Goal: Complete application form: Complete application form

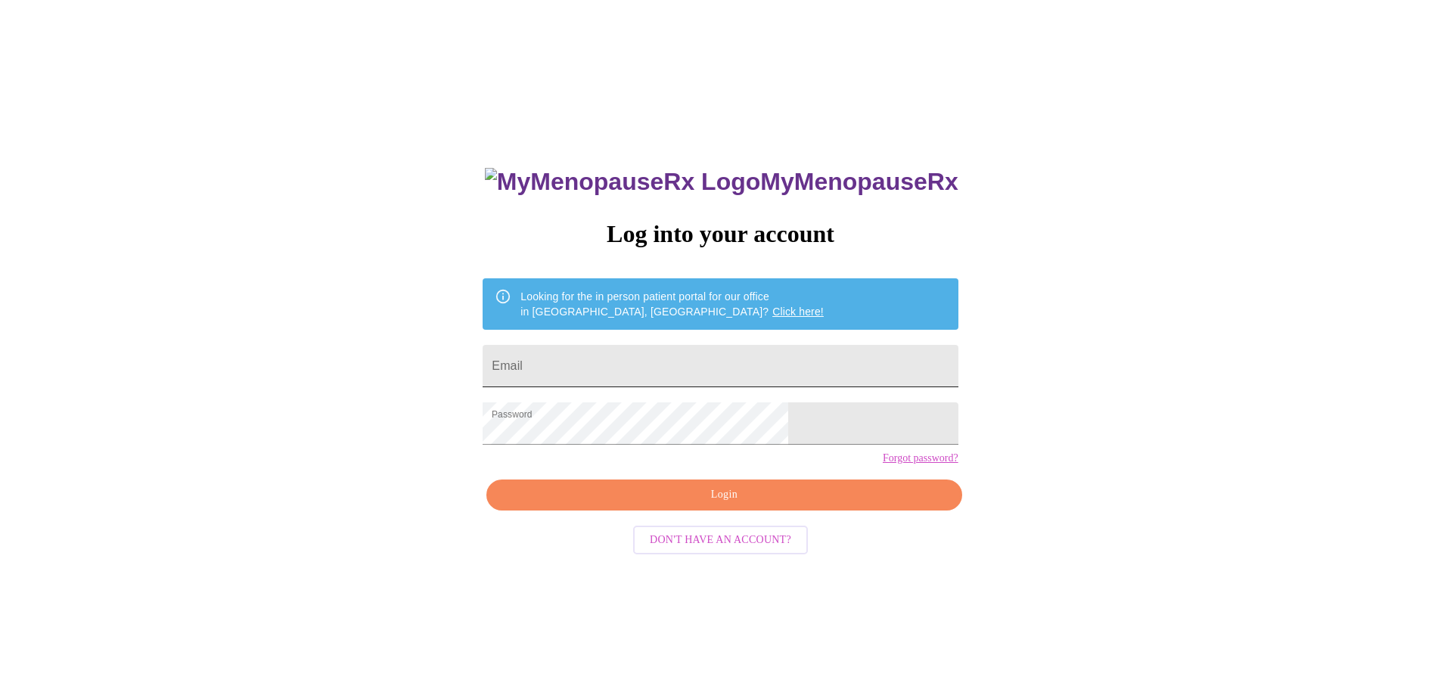
click at [639, 353] on input "Email" at bounding box center [720, 366] width 475 height 42
type input "[EMAIL_ADDRESS][DOMAIN_NAME]"
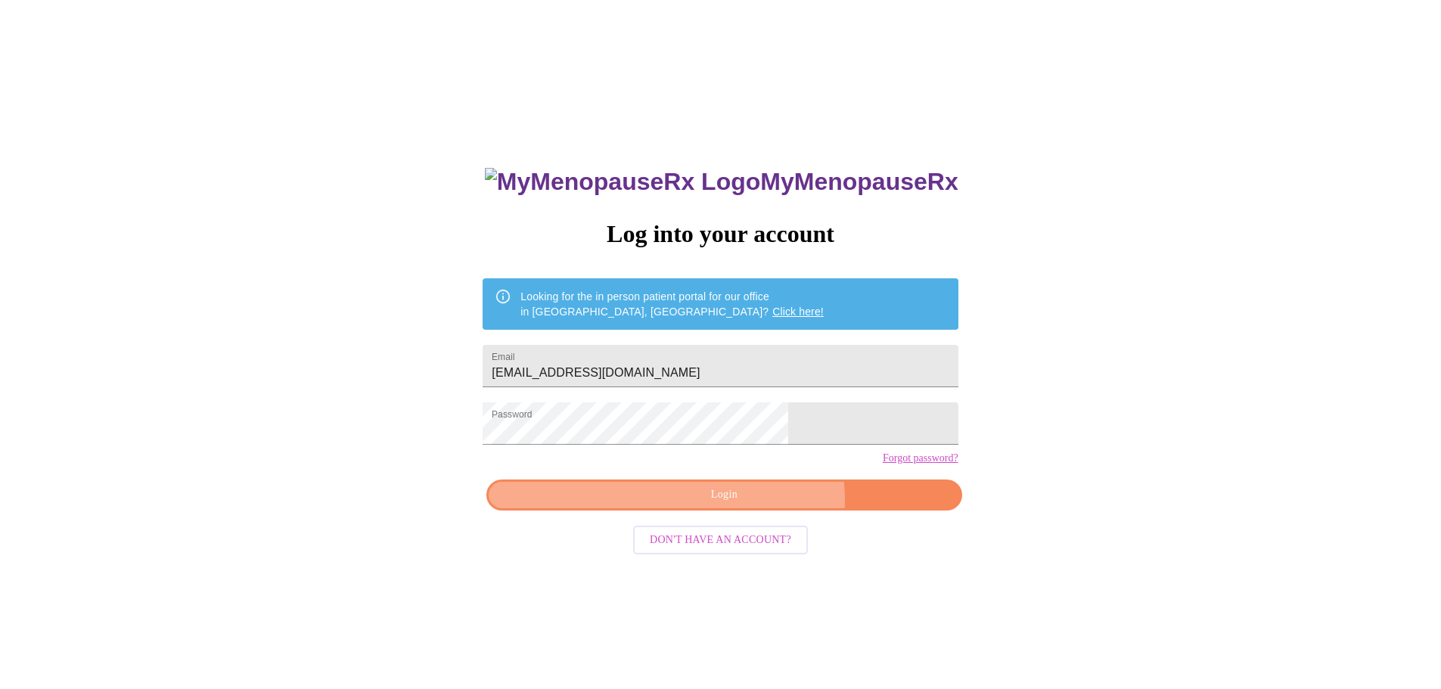
click at [751, 505] on span "Login" at bounding box center [724, 495] width 440 height 19
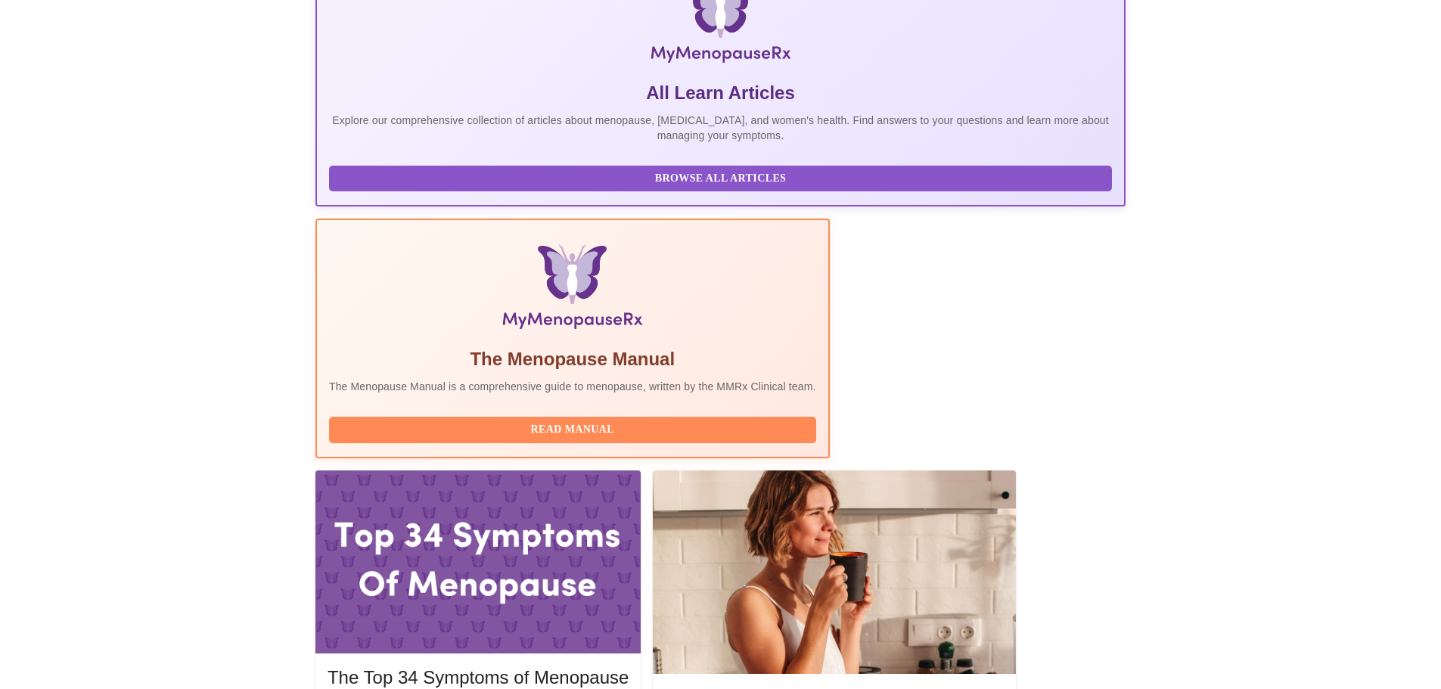
scroll to position [303, 0]
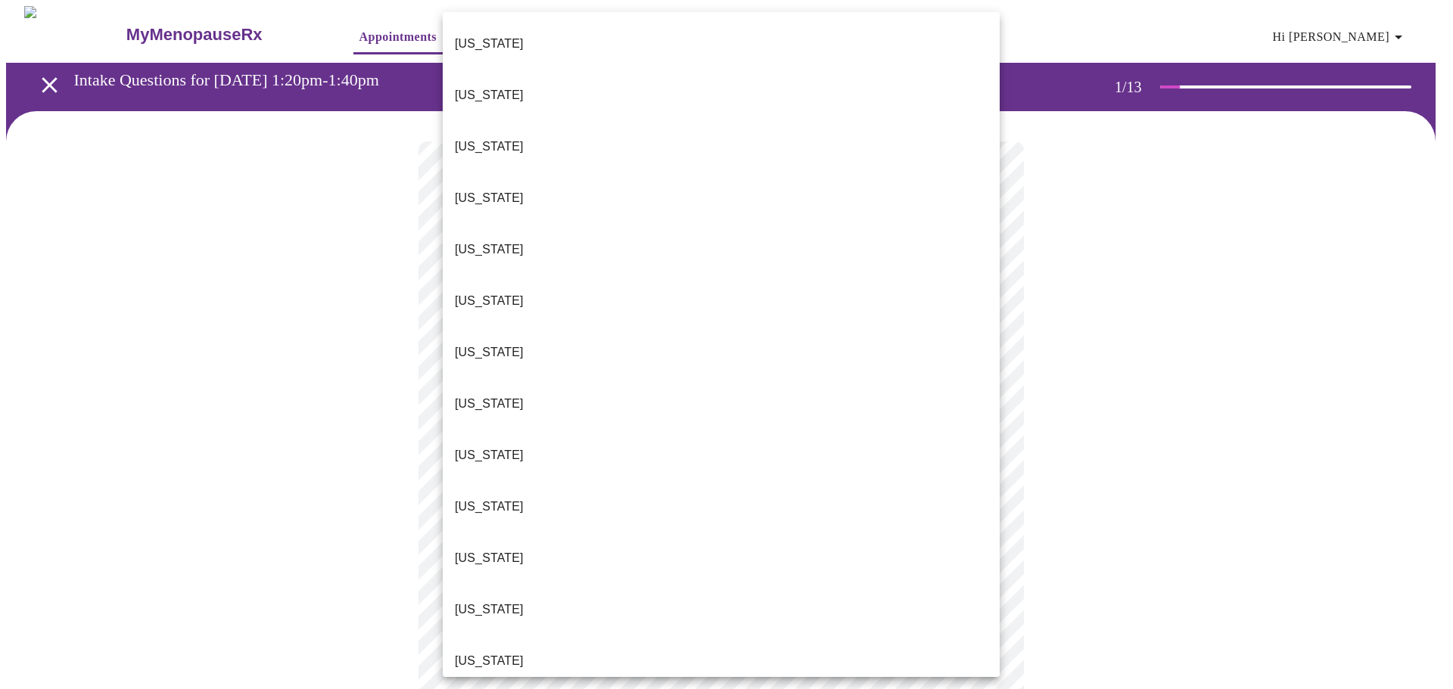
click at [786, 321] on body "MyMenopauseRx Appointments Messaging Labs Uploads Medications Community Refer a…" at bounding box center [726, 697] width 1441 height 1382
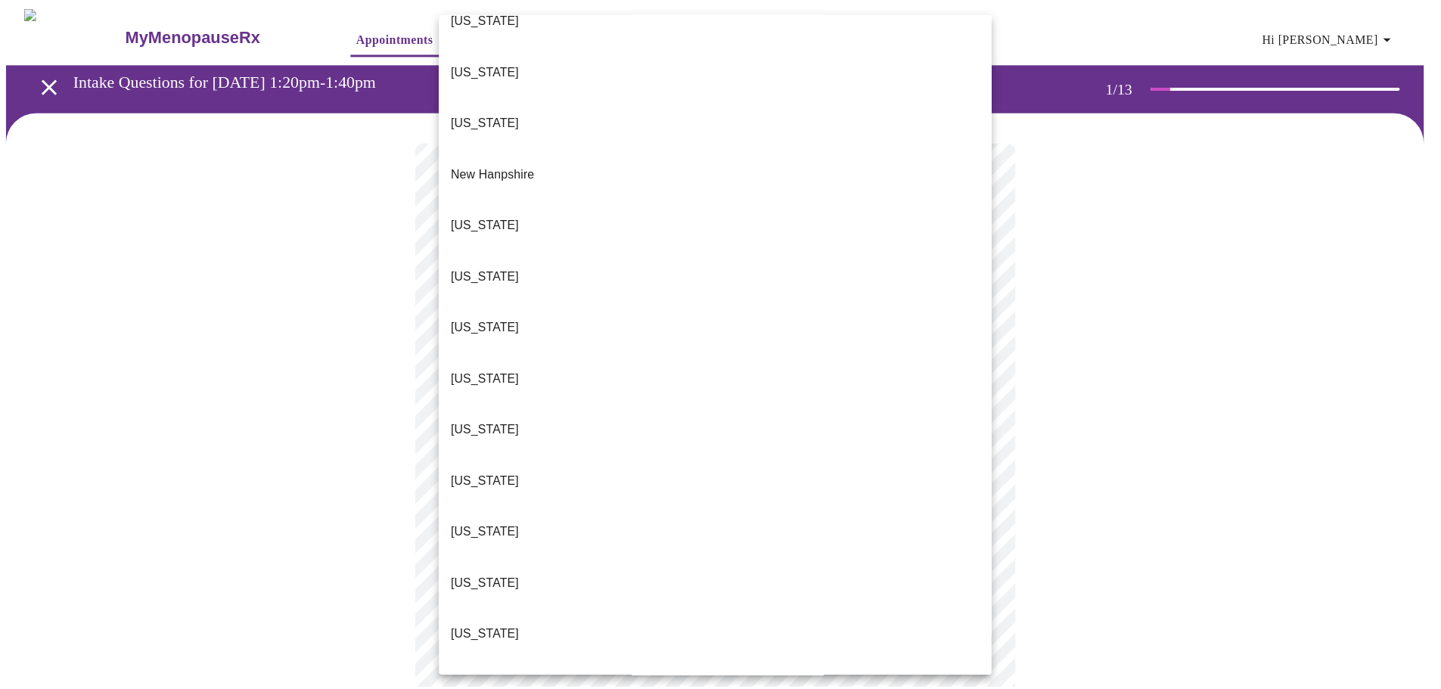
scroll to position [1314, 0]
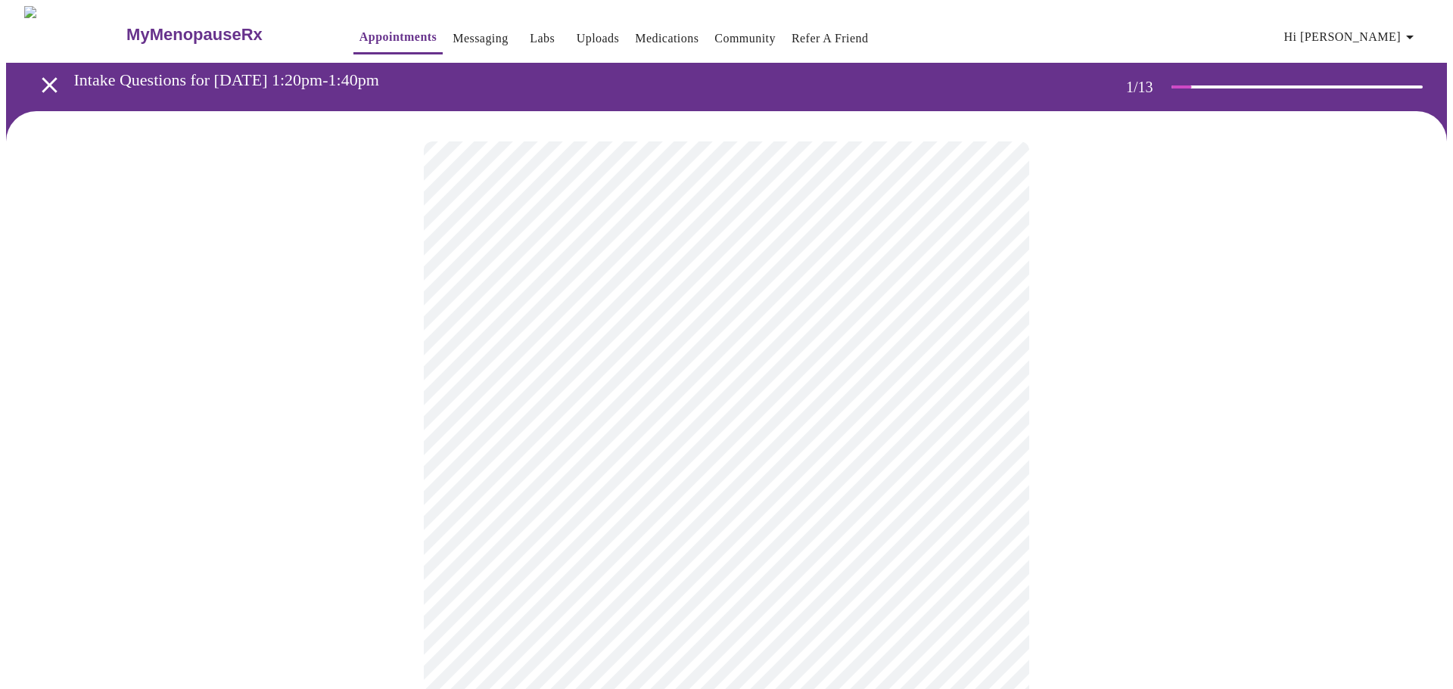
click at [662, 426] on body "MyMenopauseRx Appointments Messaging Labs Uploads Medications Community Refer a…" at bounding box center [726, 692] width 1441 height 1373
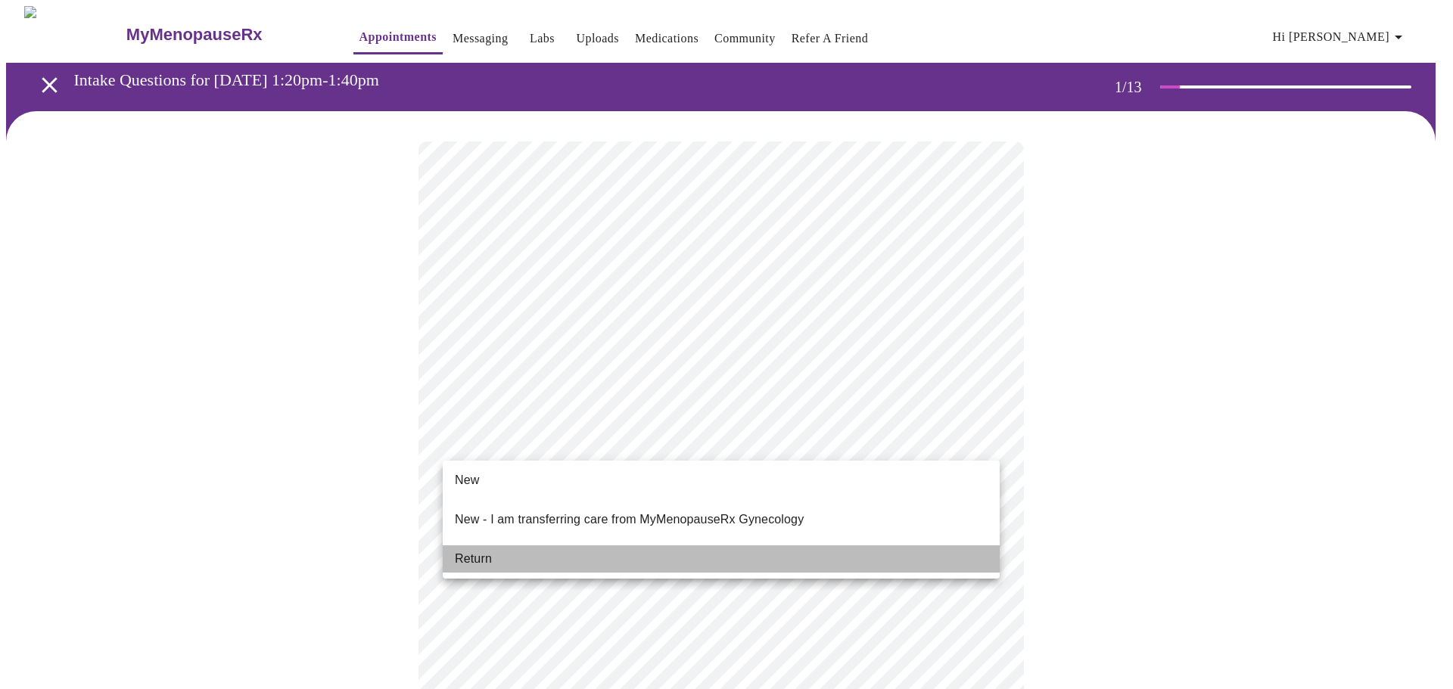
click at [642, 548] on li "Return" at bounding box center [721, 559] width 557 height 27
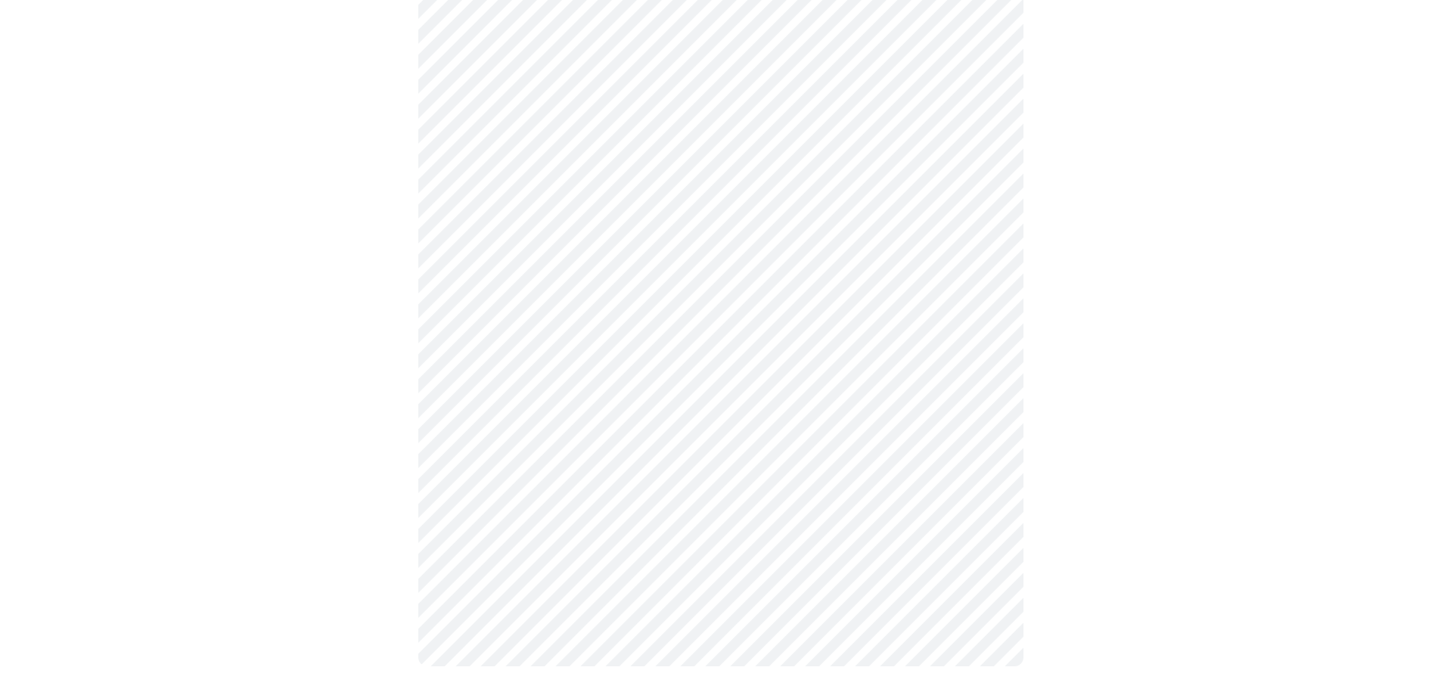
scroll to position [663, 0]
click at [705, 493] on body "MyMenopauseRx Appointments Messaging Labs Uploads Medications Community Refer a…" at bounding box center [726, 19] width 1441 height 1352
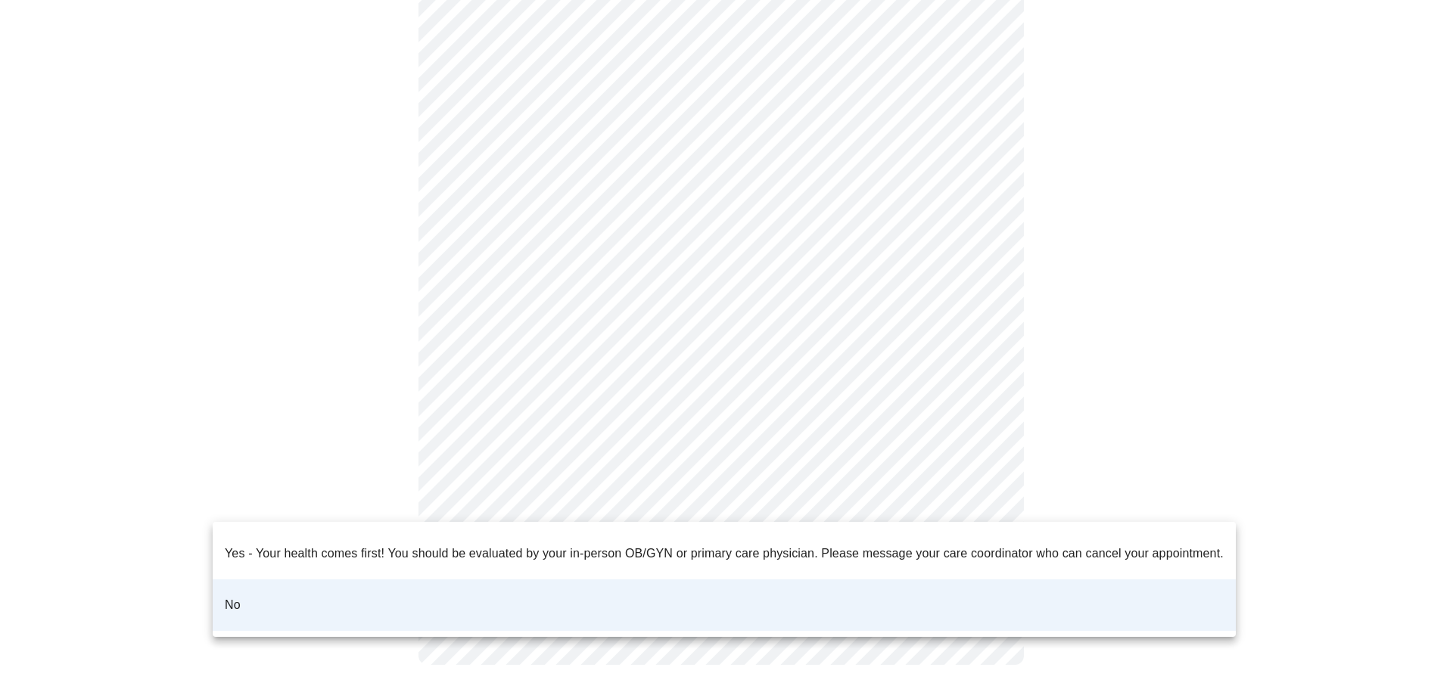
click at [1336, 444] on div at bounding box center [726, 344] width 1453 height 689
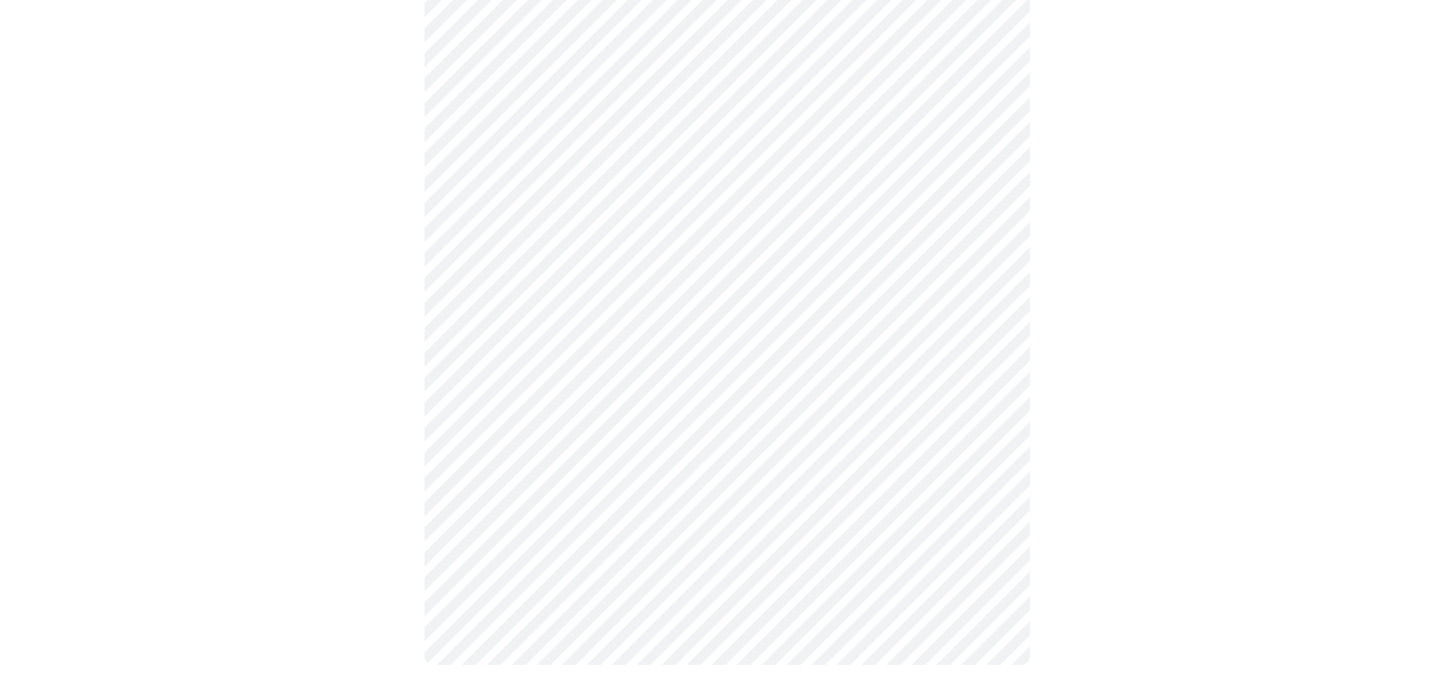
scroll to position [0, 0]
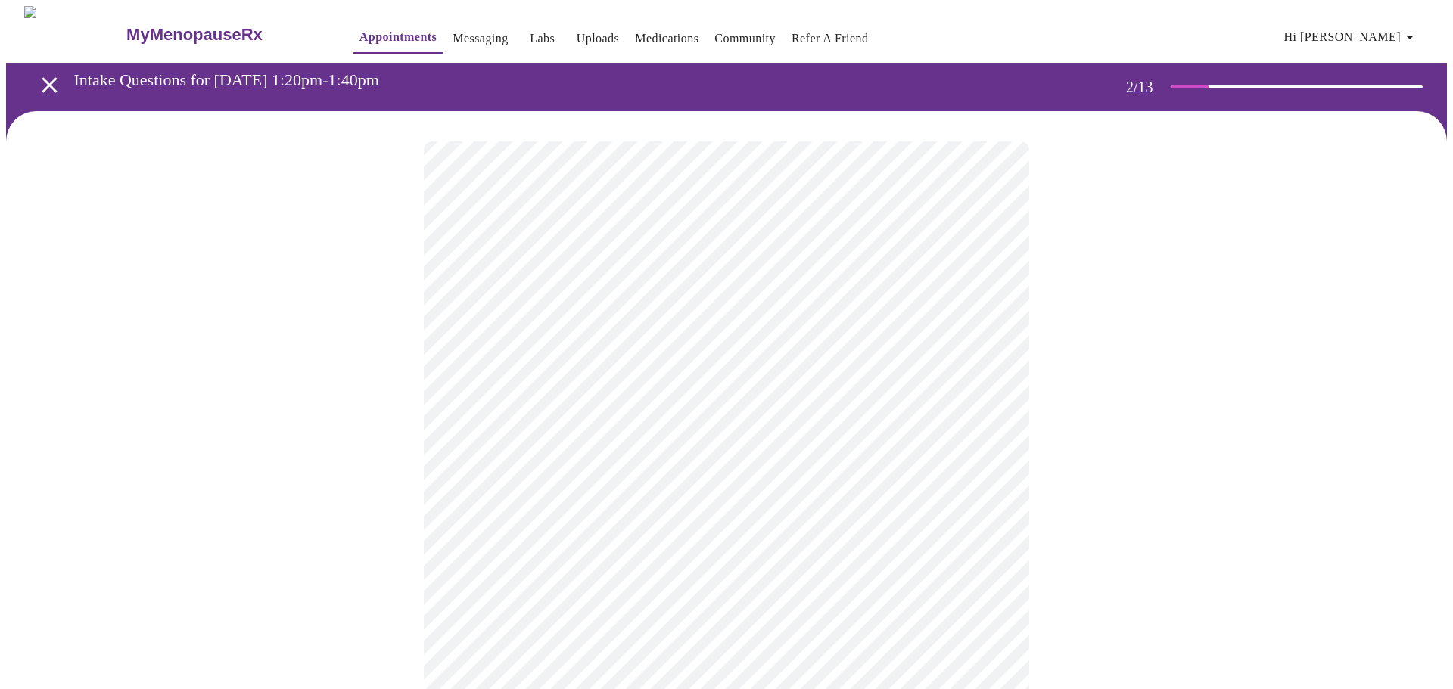
click at [888, 315] on body "MyMenopauseRx Appointments Messaging Labs Uploads Medications Community Refer a…" at bounding box center [726, 461] width 1441 height 910
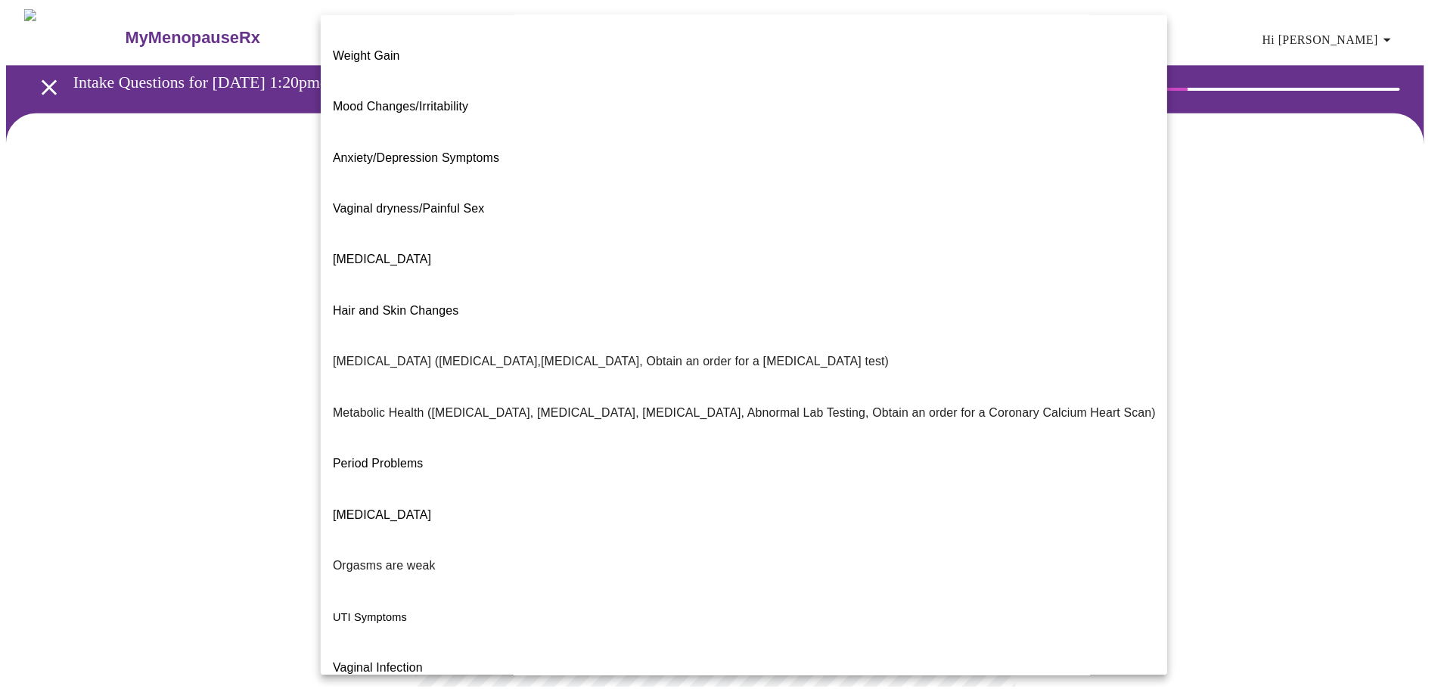
scroll to position [95, 0]
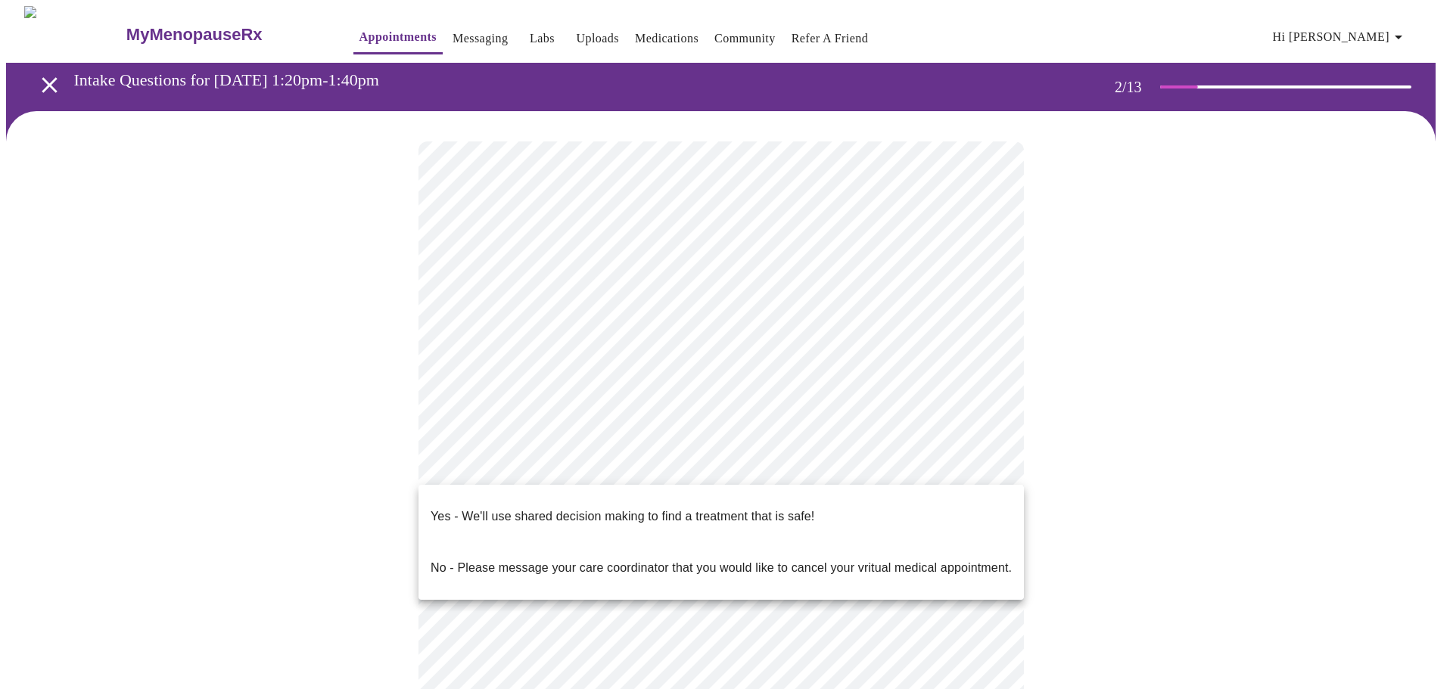
click at [701, 476] on body "MyMenopauseRx Appointments Messaging Labs Uploads Medications Community Refer a…" at bounding box center [726, 456] width 1441 height 900
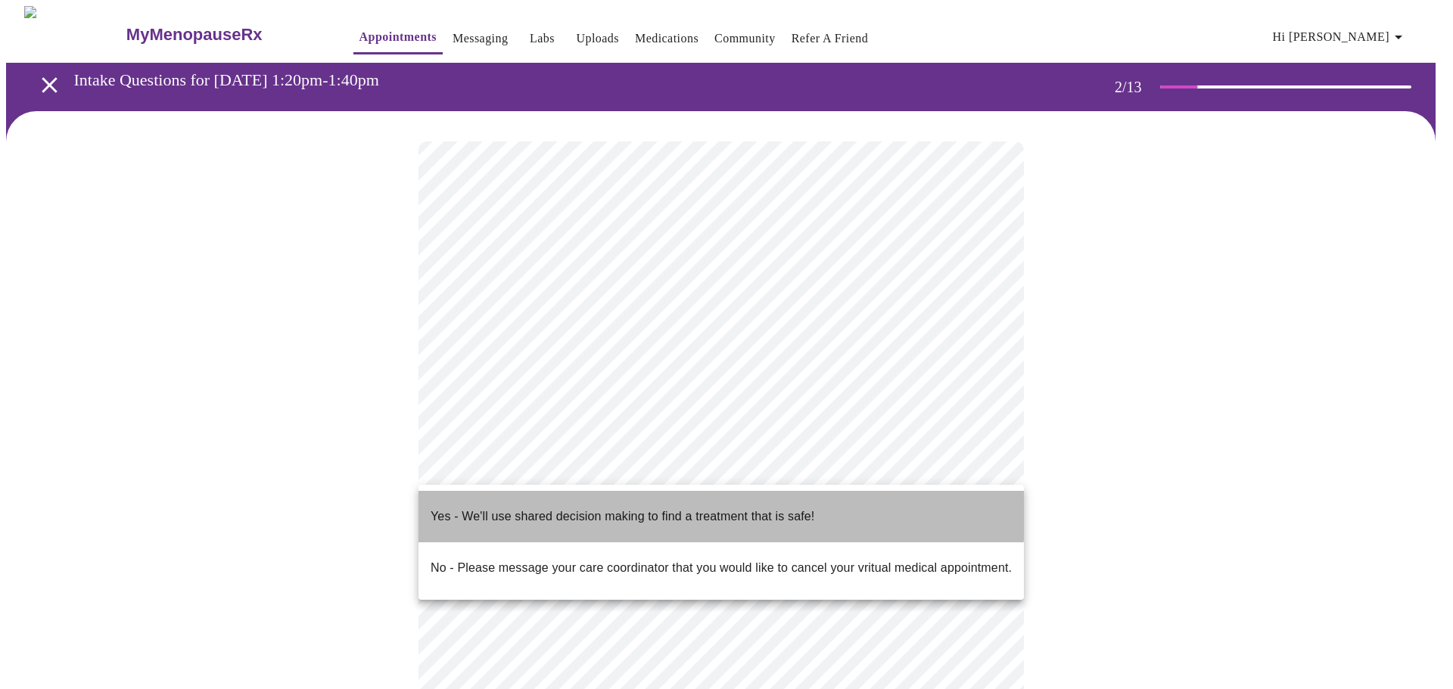
click at [717, 508] on p "Yes - We'll use shared decision making to find a treatment that is safe!" at bounding box center [623, 517] width 384 height 18
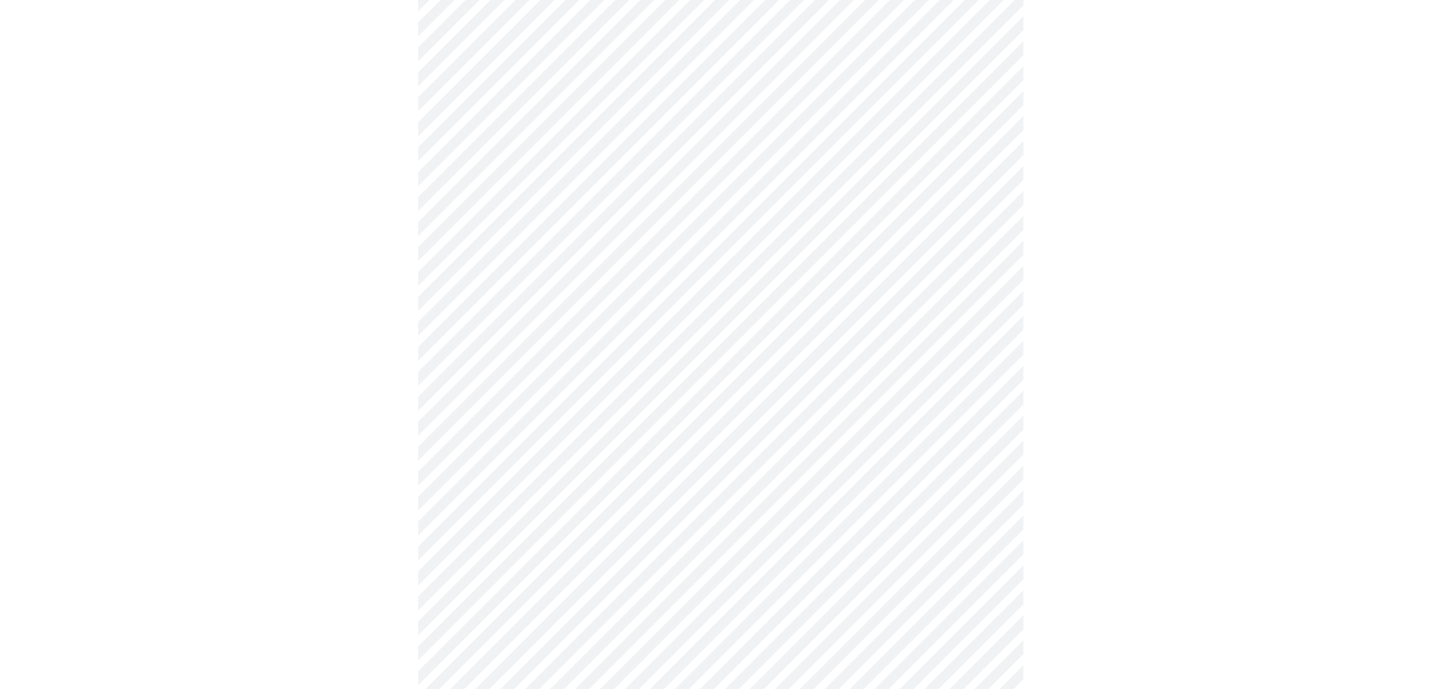
scroll to position [0, 0]
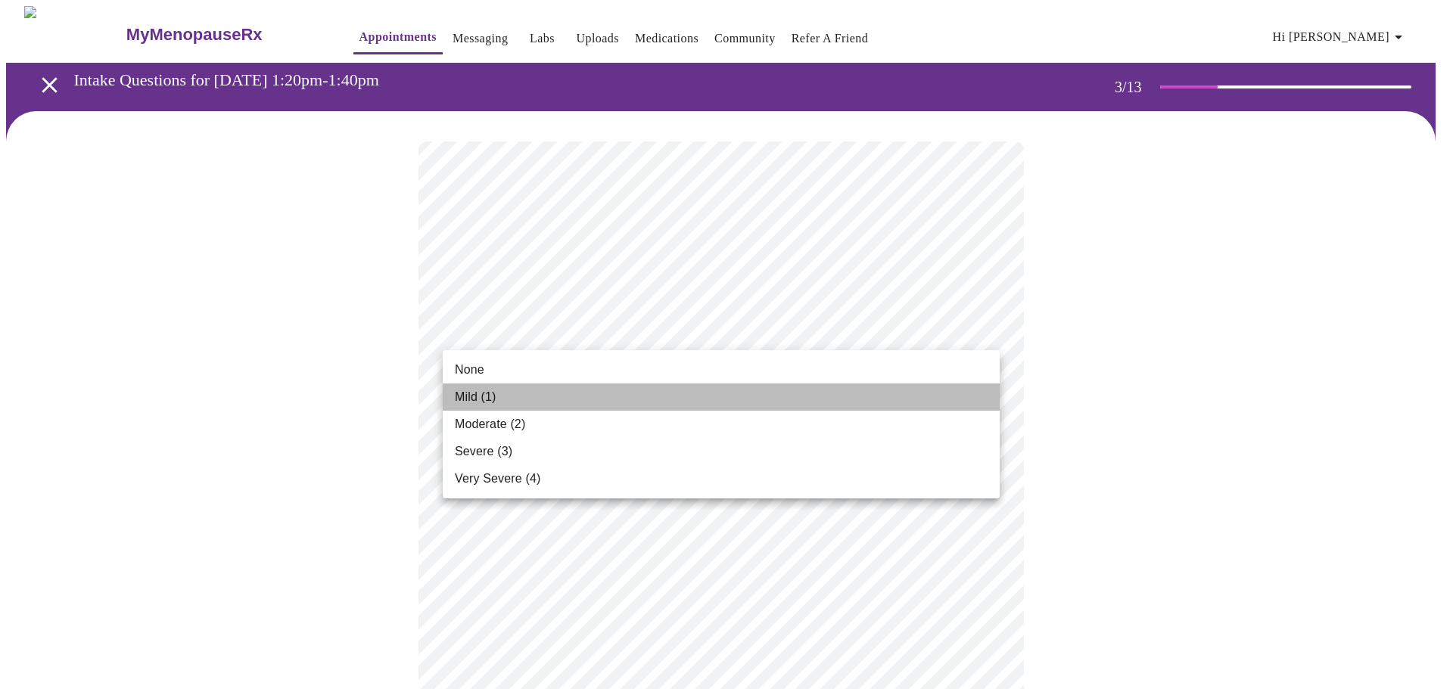
click at [807, 403] on li "Mild (1)" at bounding box center [721, 397] width 557 height 27
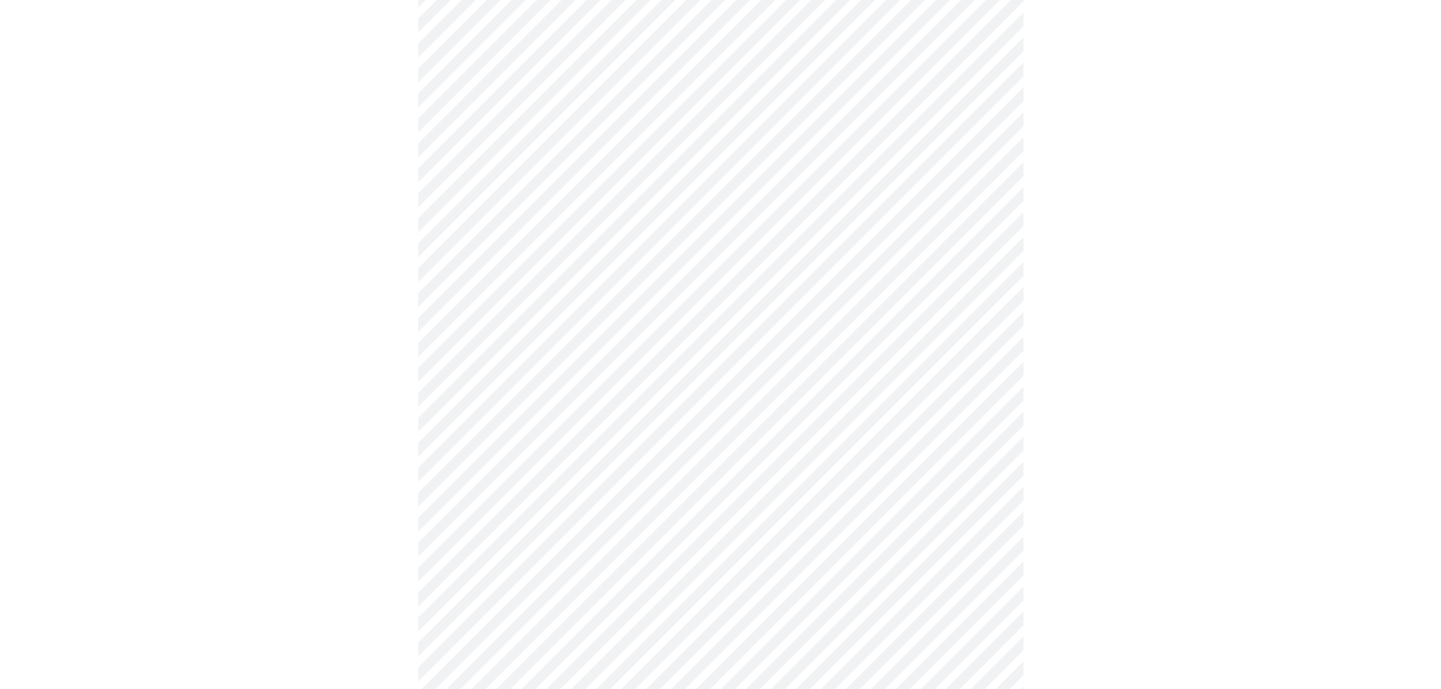
scroll to position [151, 0]
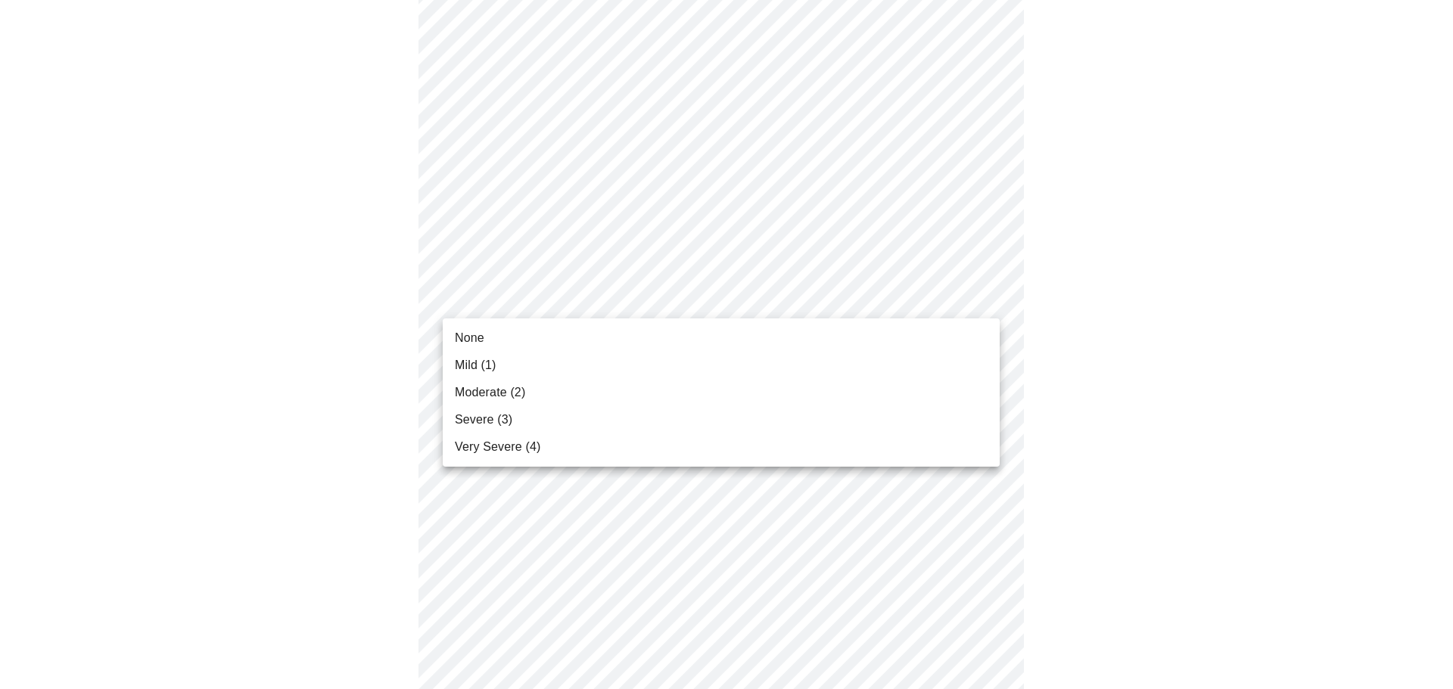
click at [682, 365] on li "Mild (1)" at bounding box center [721, 365] width 557 height 27
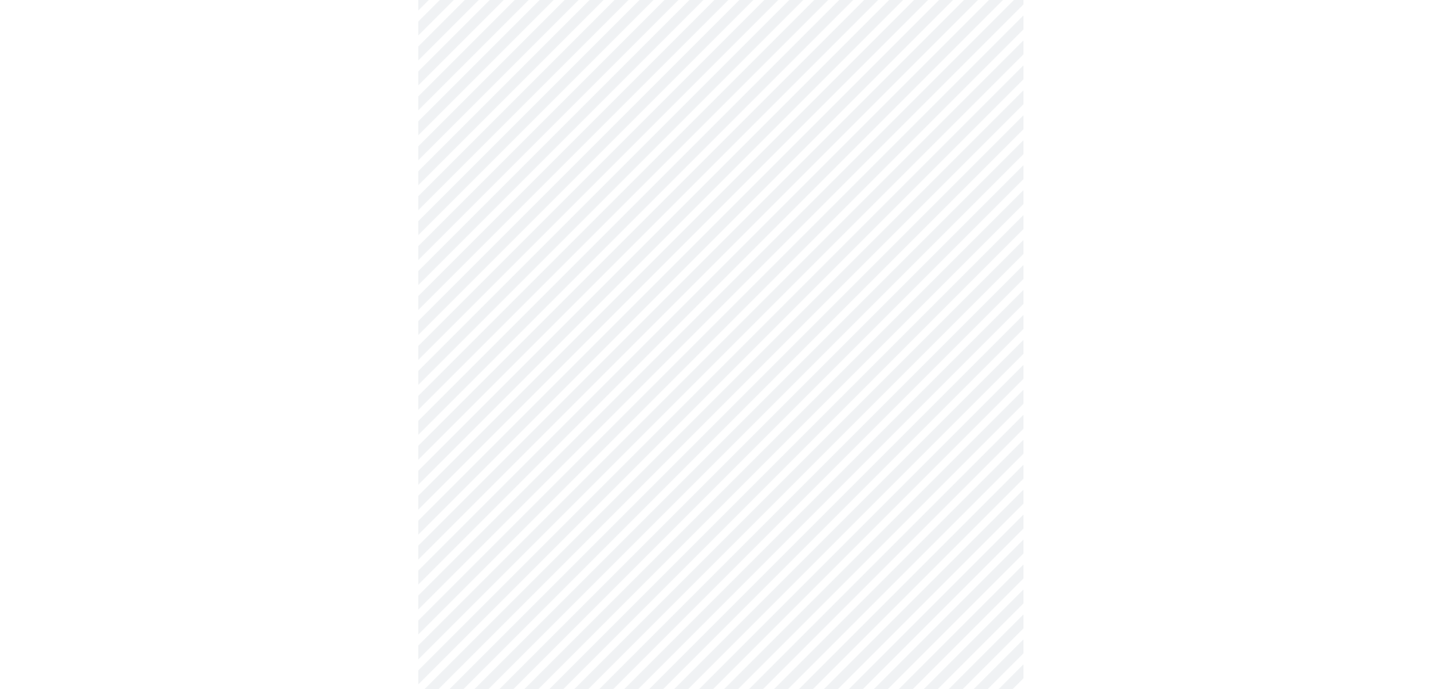
scroll to position [378, 0]
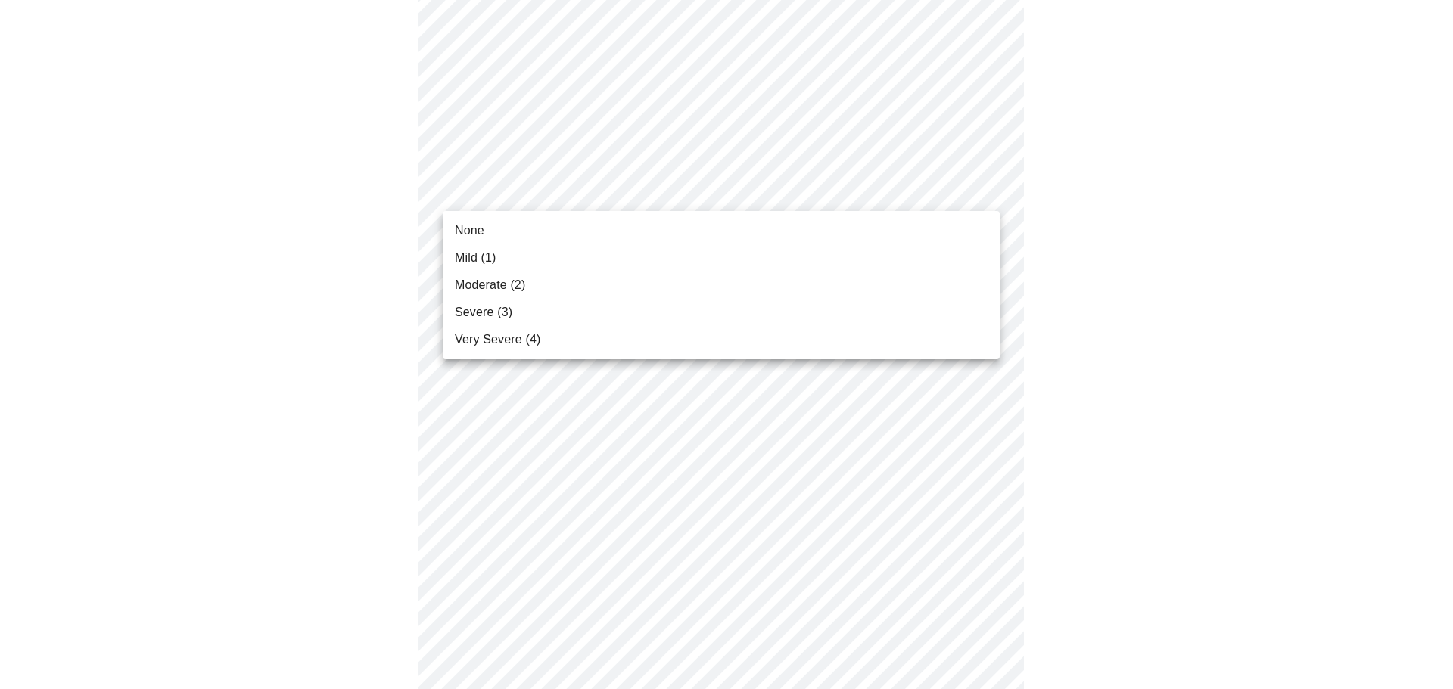
click at [624, 192] on body "MyMenopauseRx Appointments Messaging Labs Uploads Medications Community Refer a…" at bounding box center [726, 613] width 1441 height 1970
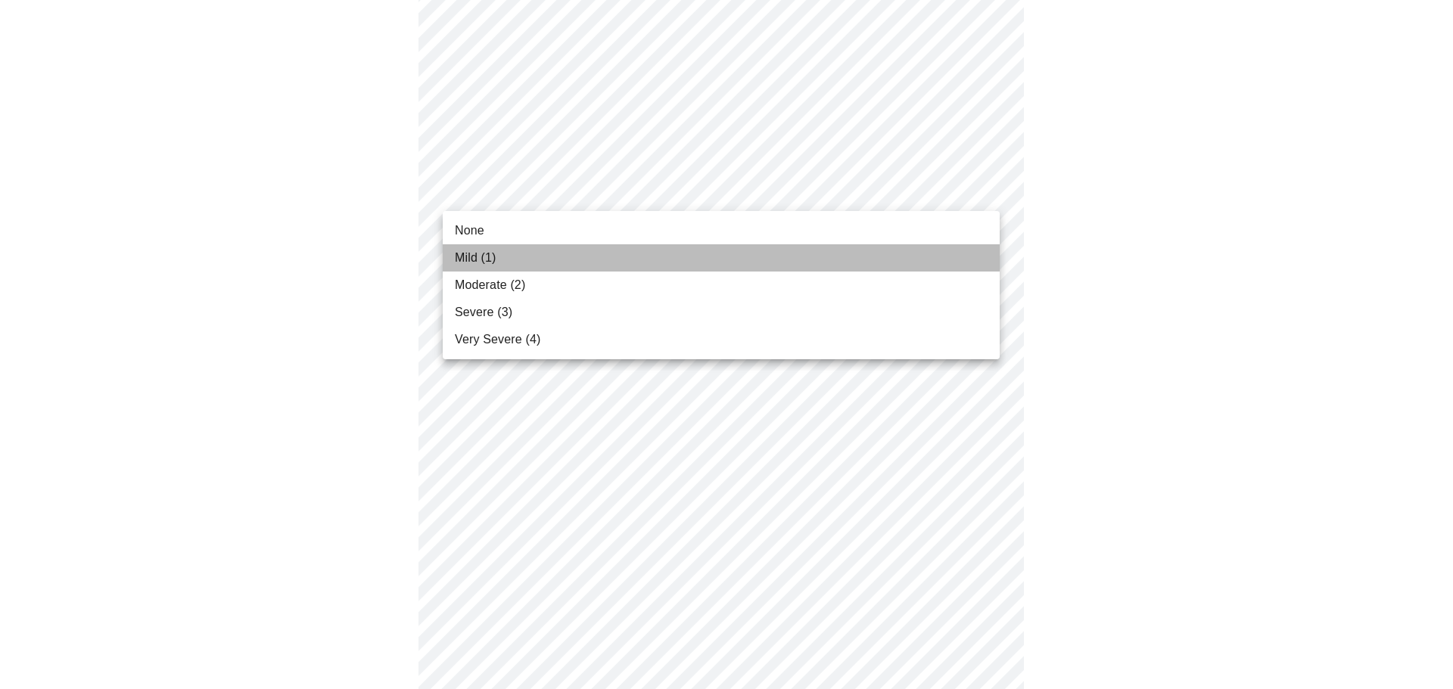
click at [618, 252] on li "Mild (1)" at bounding box center [721, 257] width 557 height 27
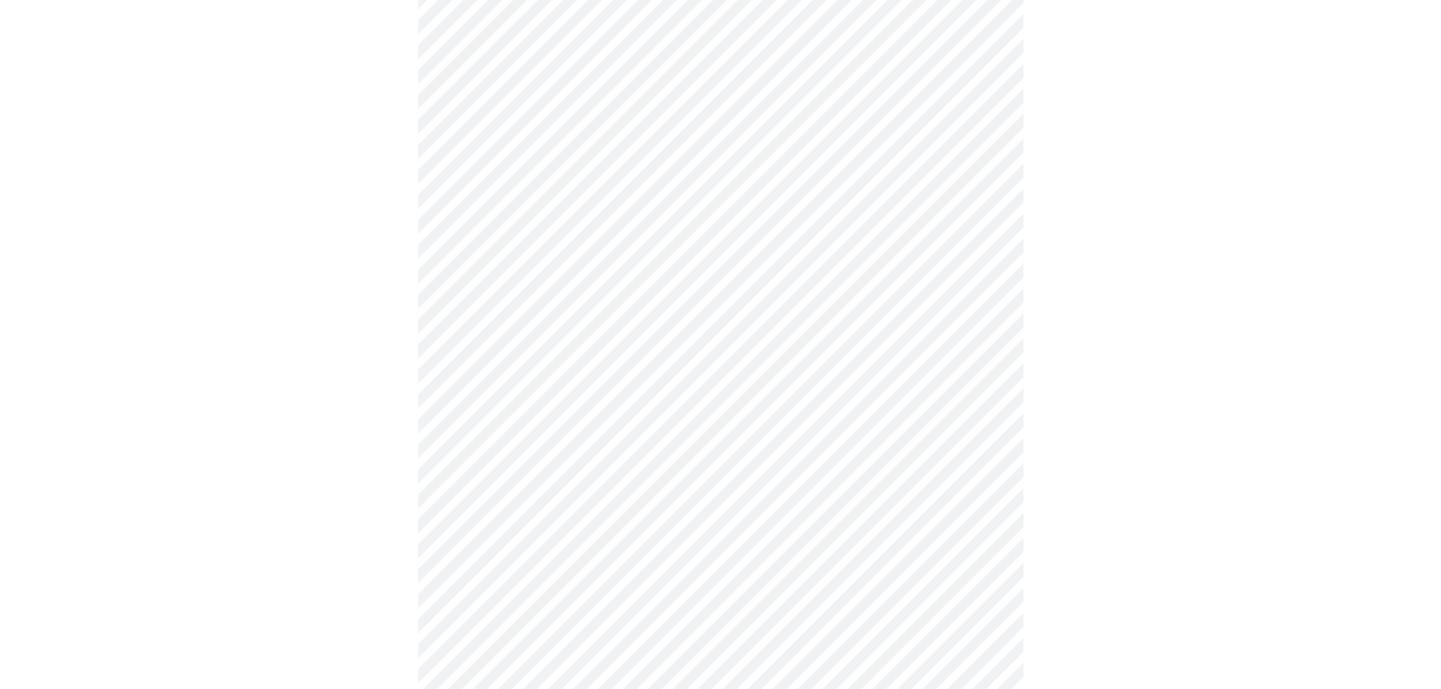
scroll to position [454, 0]
click at [721, 243] on body "MyMenopauseRx Appointments Messaging Labs Uploads Medications Community Refer a…" at bounding box center [726, 526] width 1441 height 1949
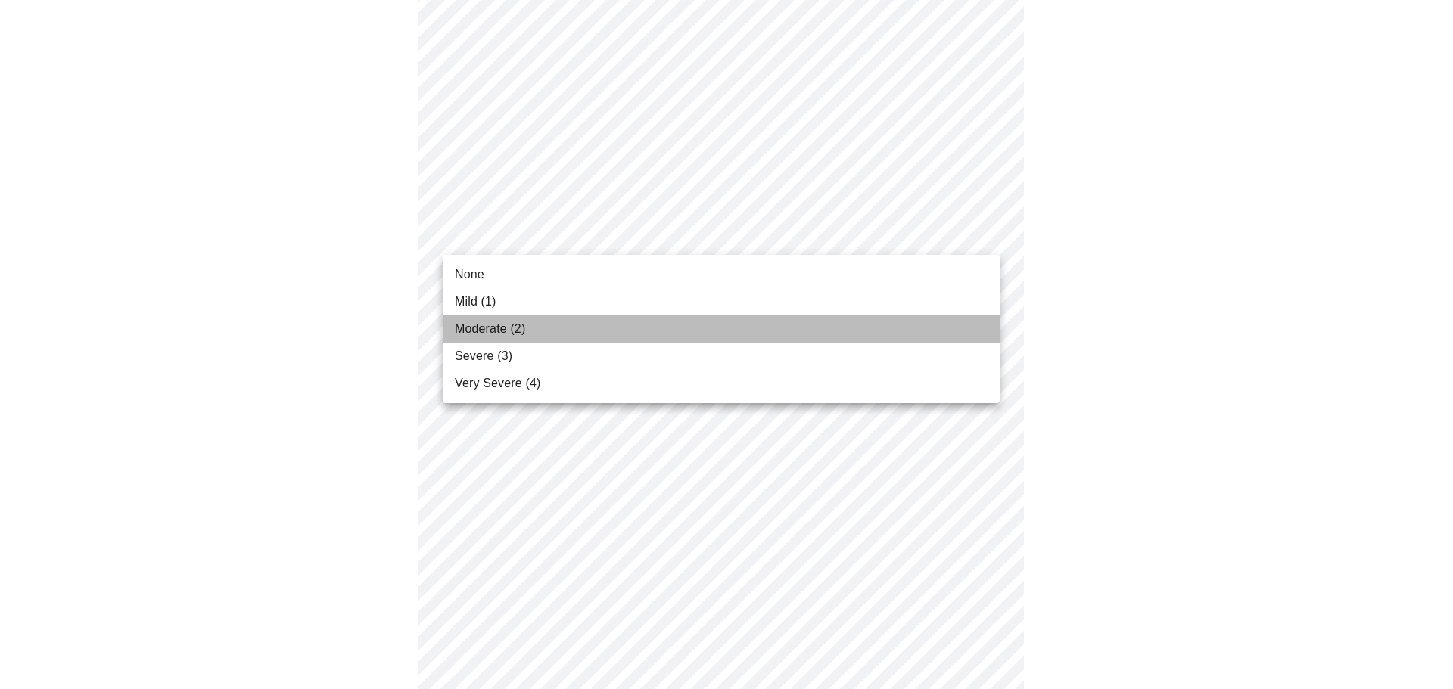
click at [703, 325] on li "Moderate (2)" at bounding box center [721, 329] width 557 height 27
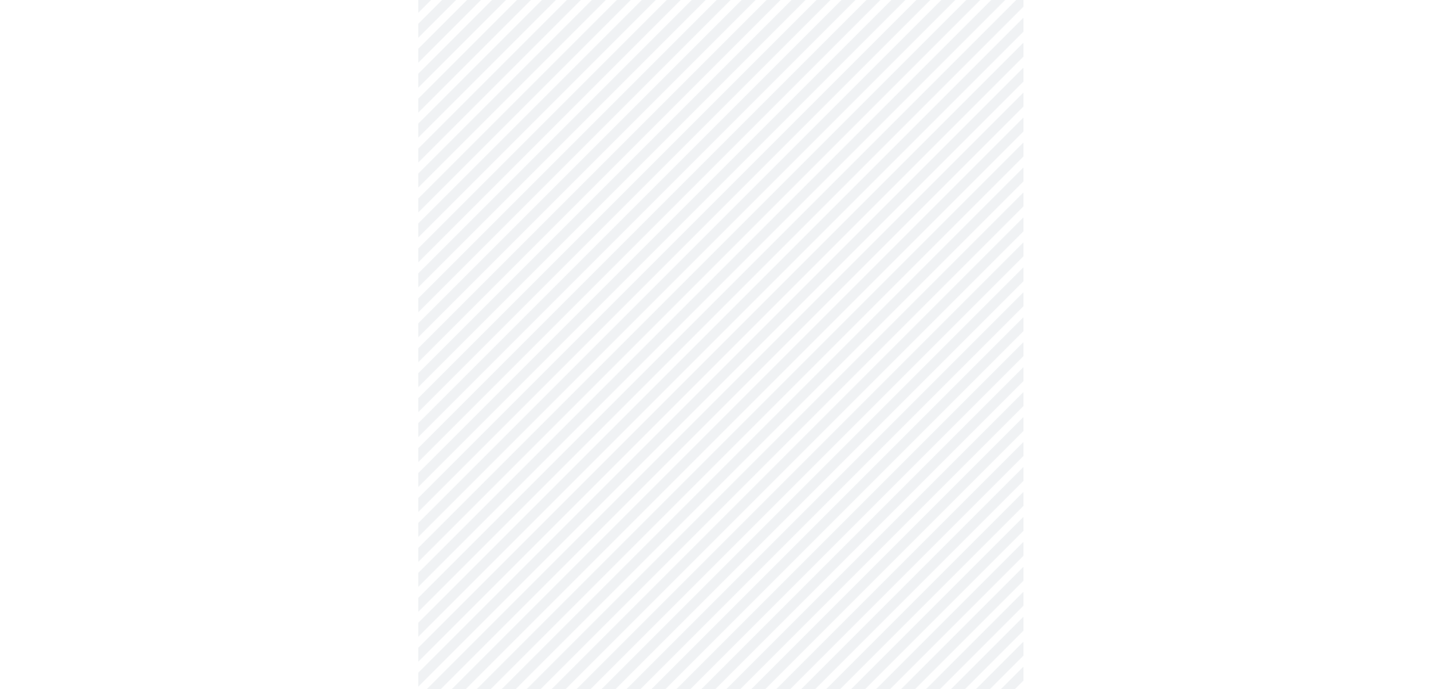
scroll to position [681, 0]
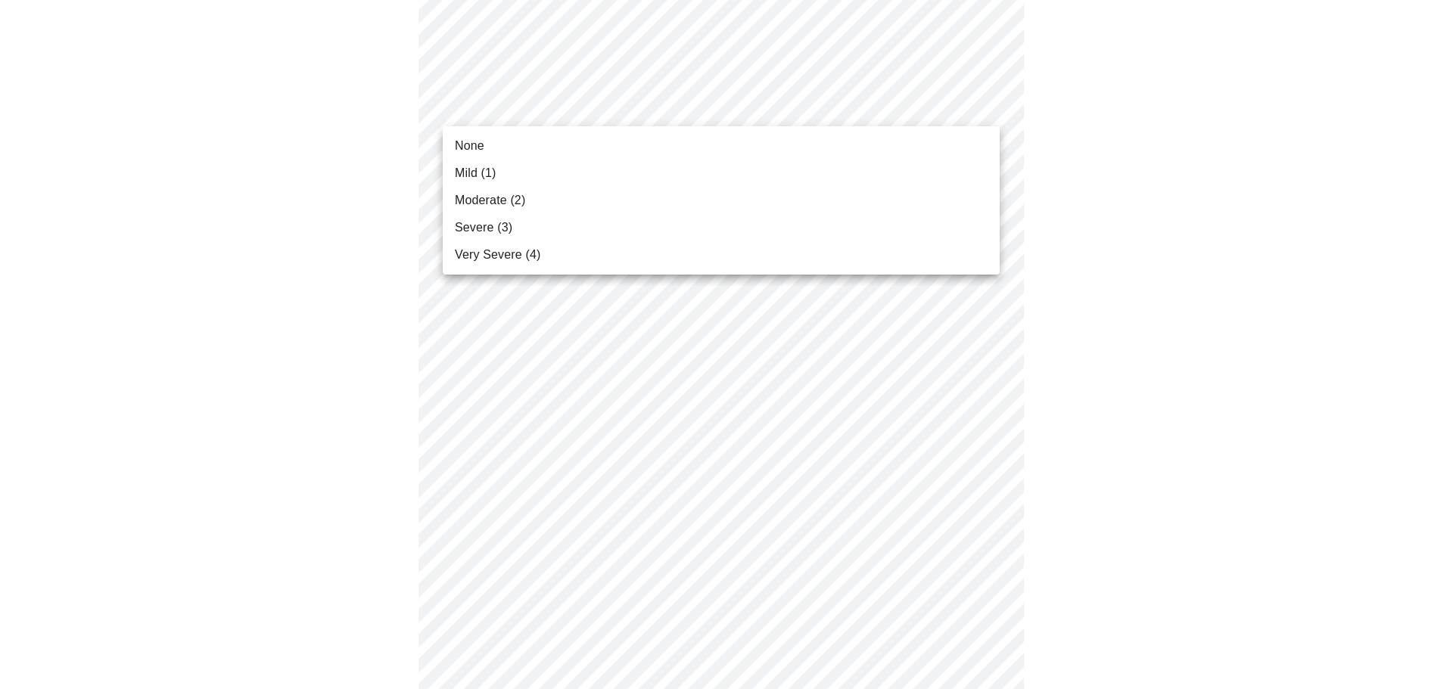
click at [645, 100] on body "MyMenopauseRx Appointments Messaging Labs Uploads Medications Community Refer a…" at bounding box center [726, 289] width 1441 height 1928
click at [621, 188] on li "Moderate (2)" at bounding box center [721, 200] width 557 height 27
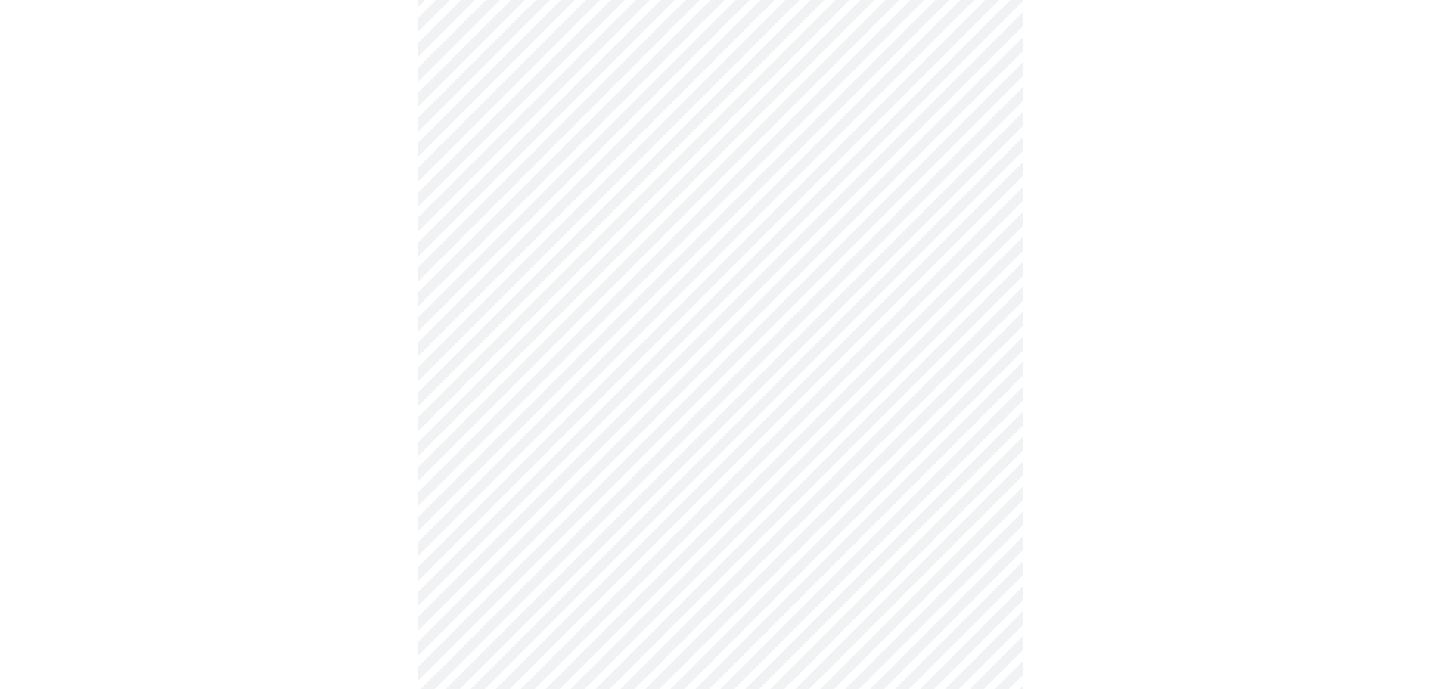
scroll to position [757, 0]
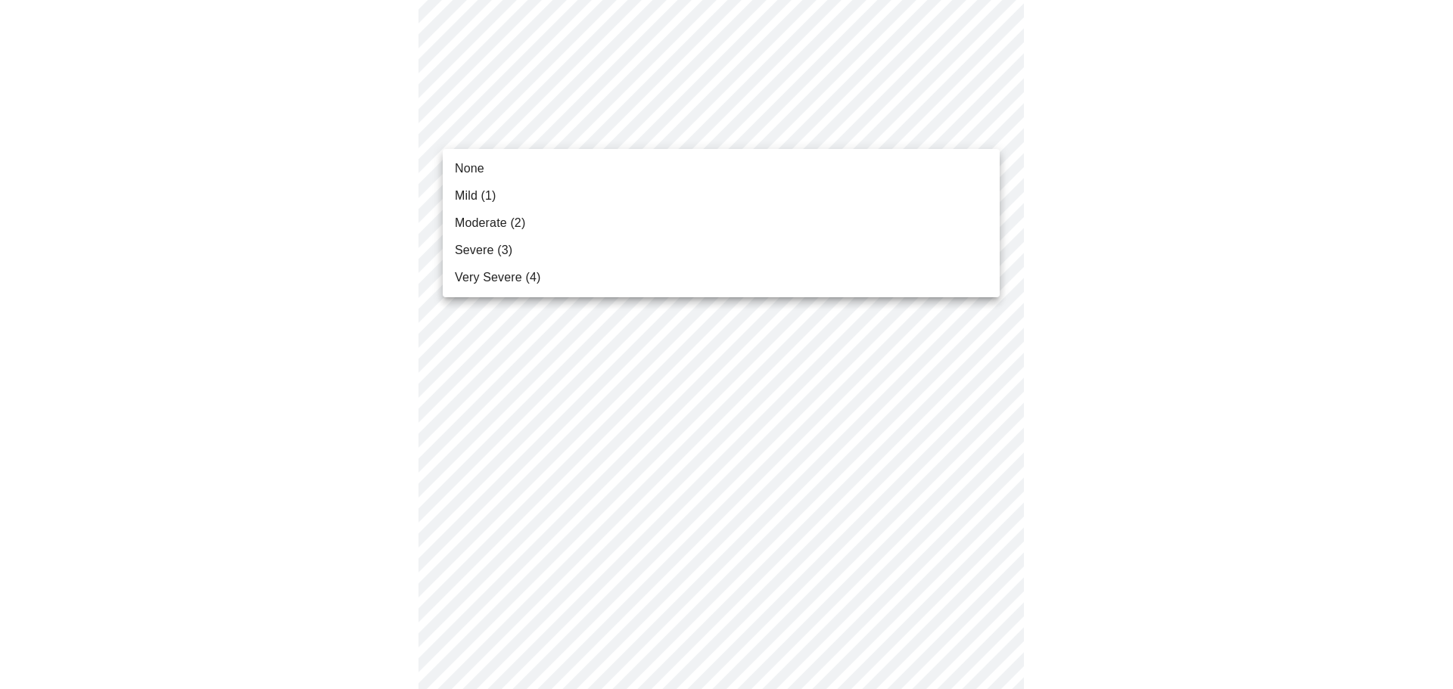
click at [710, 115] on body "MyMenopauseRx Appointments Messaging Labs Uploads Medications Community Refer a…" at bounding box center [726, 202] width 1441 height 1907
click at [674, 210] on li "Moderate (2)" at bounding box center [721, 223] width 557 height 27
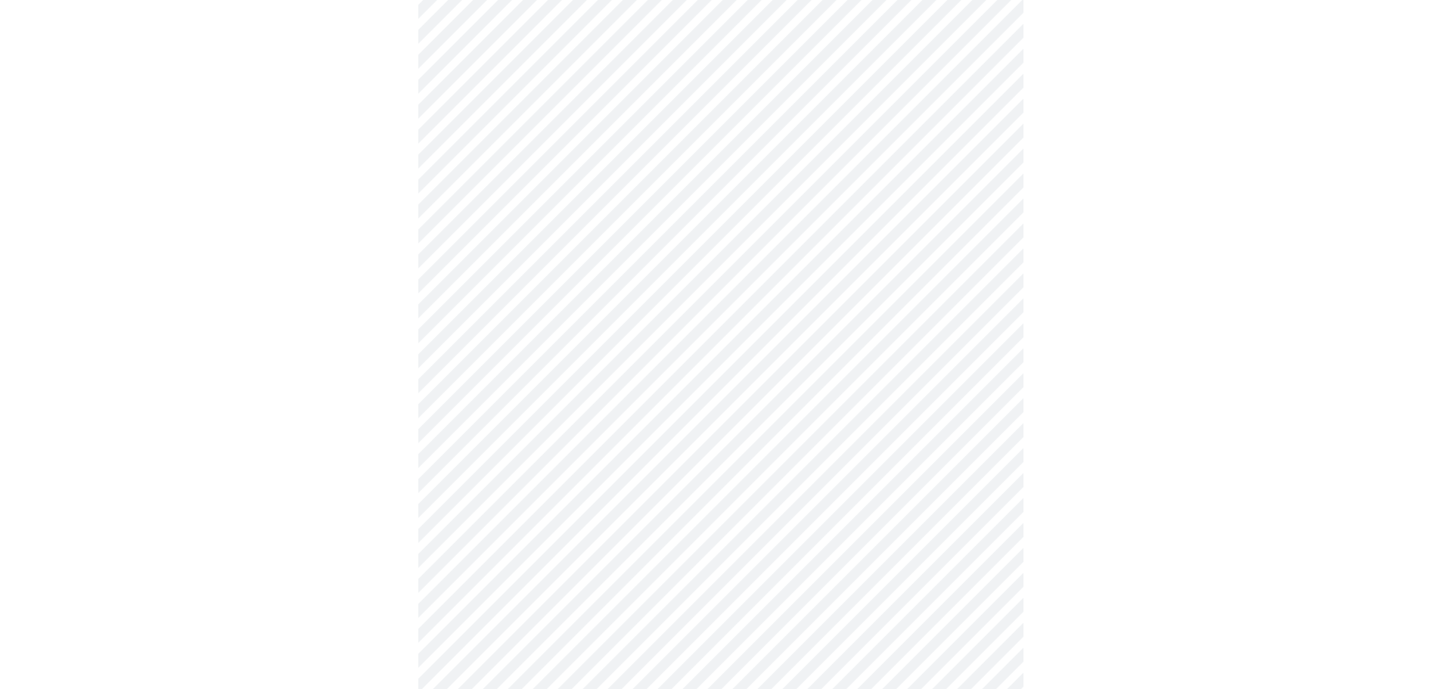
scroll to position [832, 0]
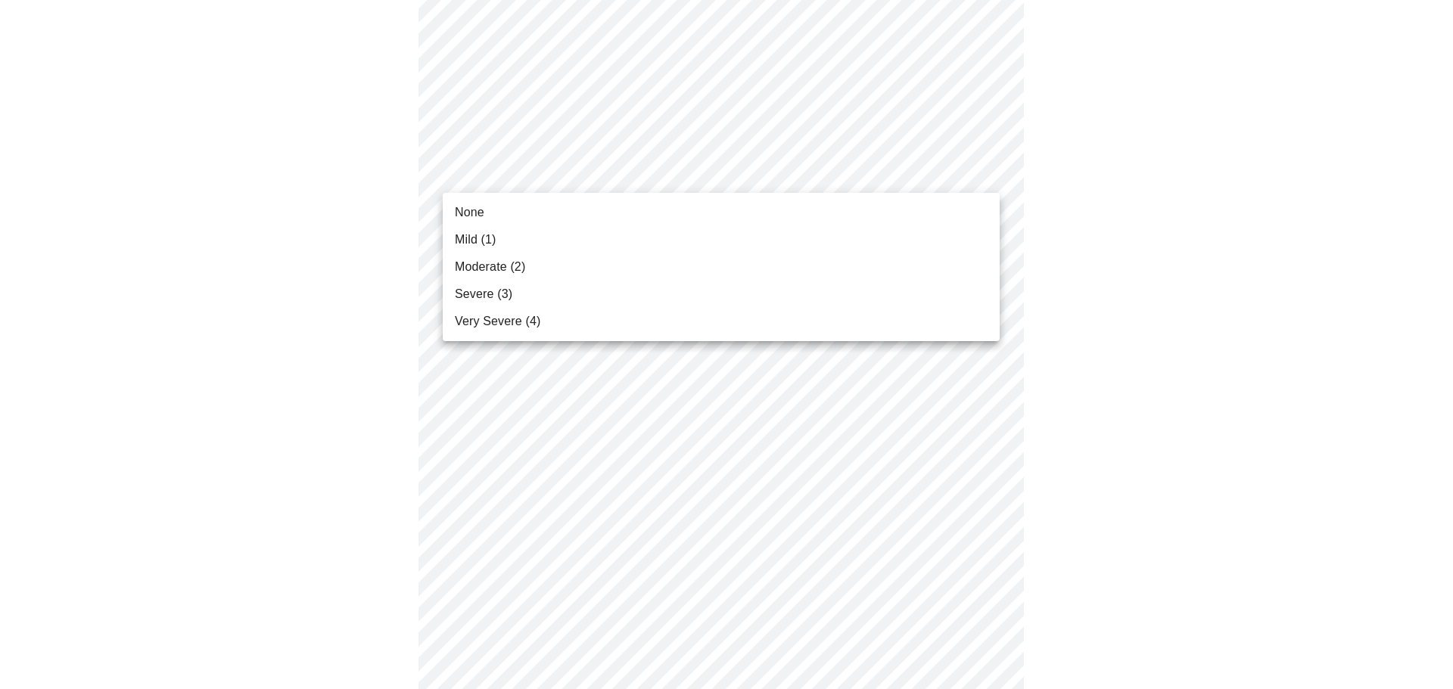
click at [627, 174] on body "MyMenopauseRx Appointments Messaging Labs Uploads Medications Community Refer a…" at bounding box center [726, 117] width 1441 height 1886
click at [603, 294] on li "Severe (3)" at bounding box center [721, 294] width 557 height 27
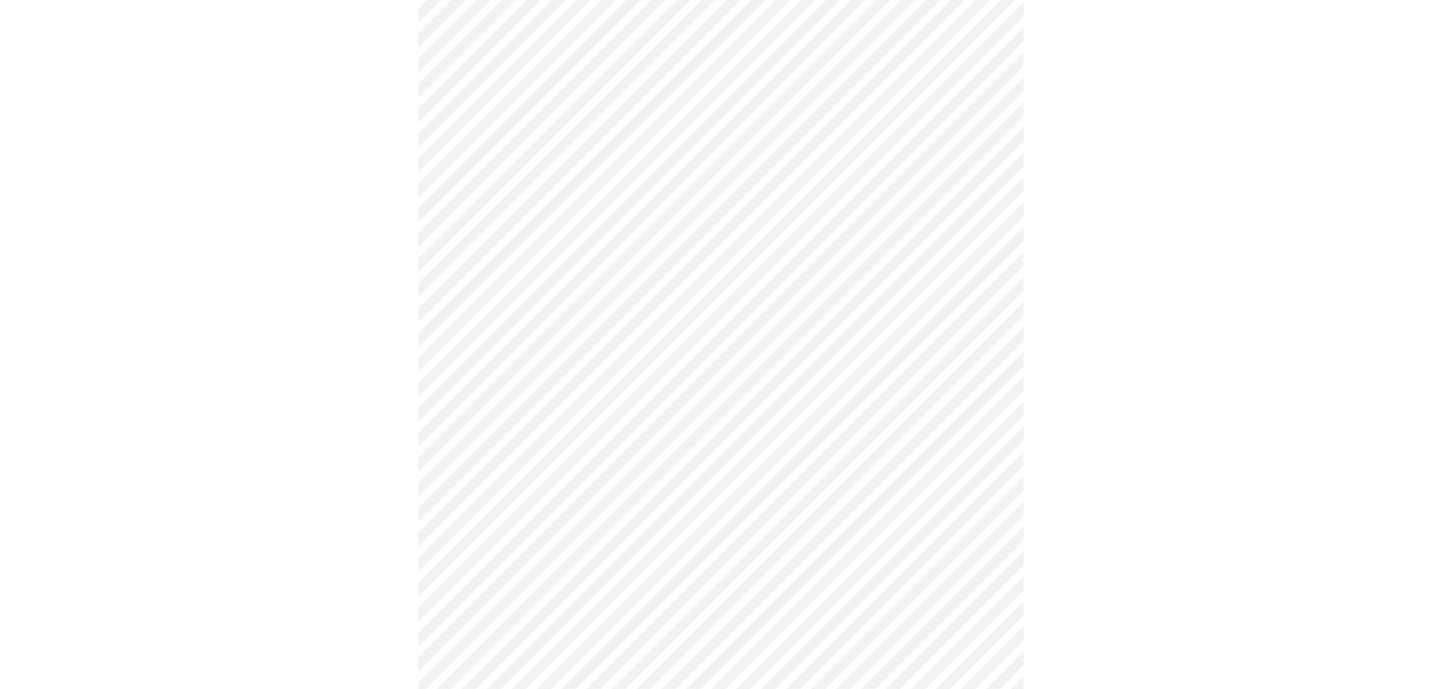
click at [582, 302] on body "MyMenopauseRx Appointments Messaging Labs Uploads Medications Community Refer a…" at bounding box center [720, 106] width 1429 height 1864
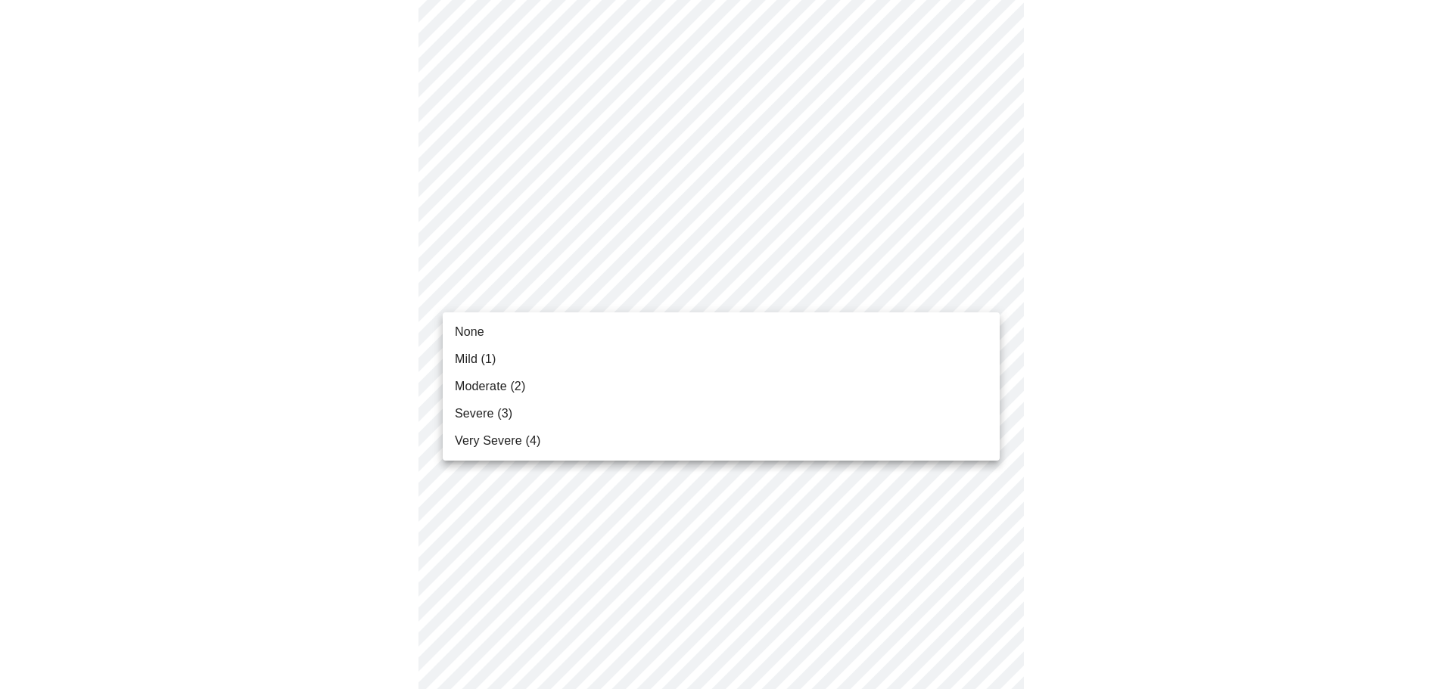
click at [563, 389] on li "Moderate (2)" at bounding box center [721, 386] width 557 height 27
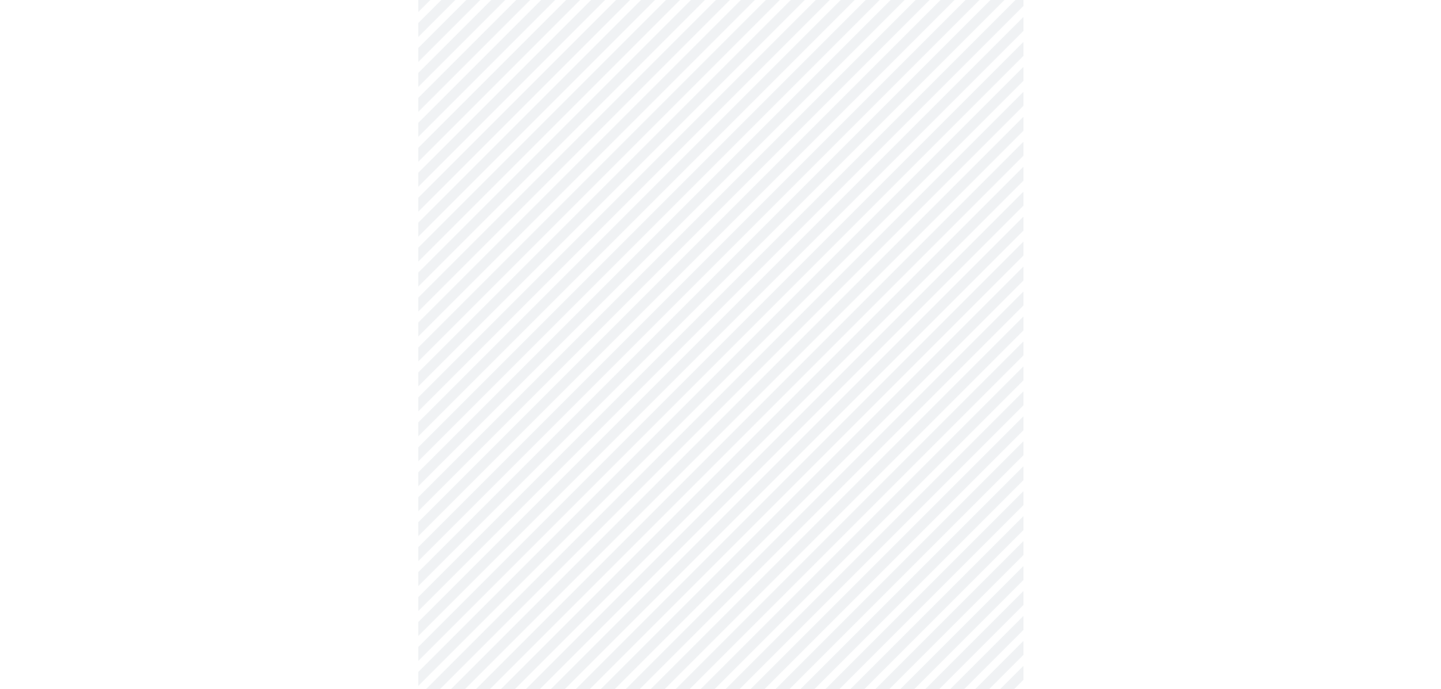
scroll to position [1059, 0]
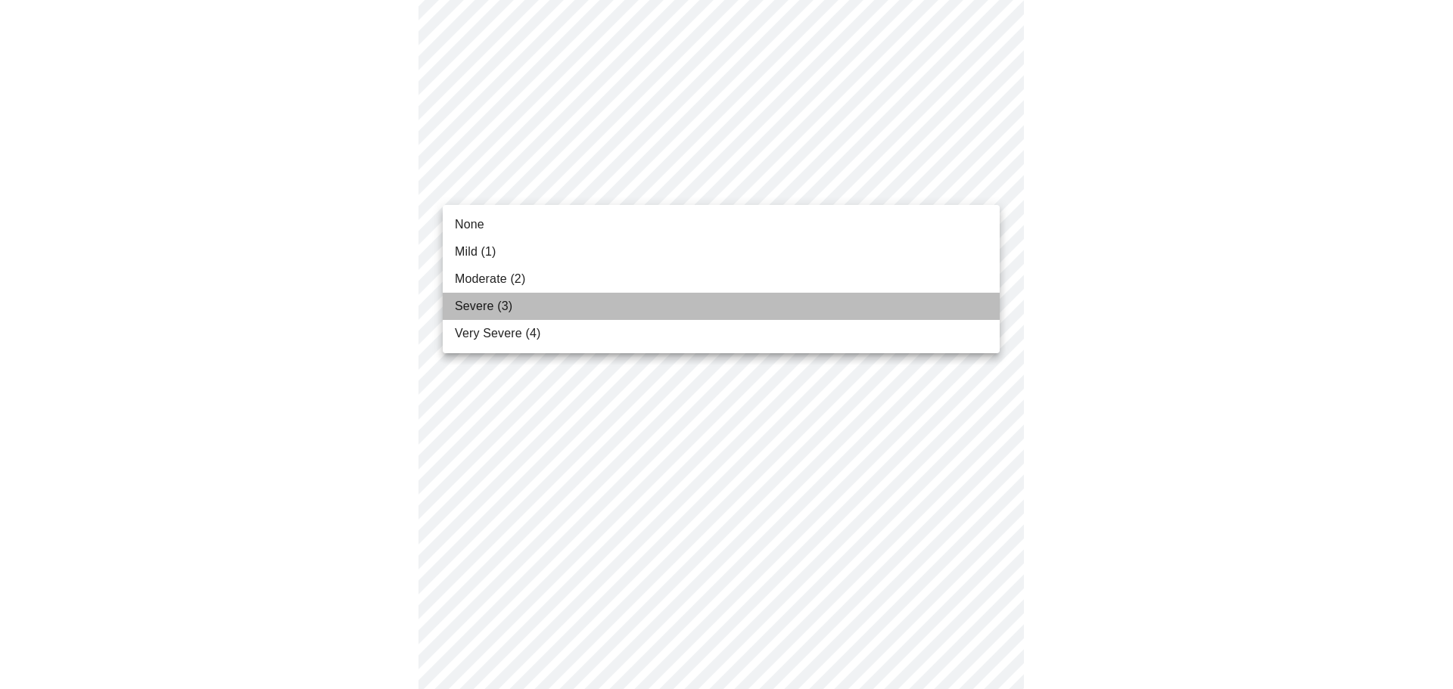
click at [531, 306] on li "Severe (3)" at bounding box center [721, 306] width 557 height 27
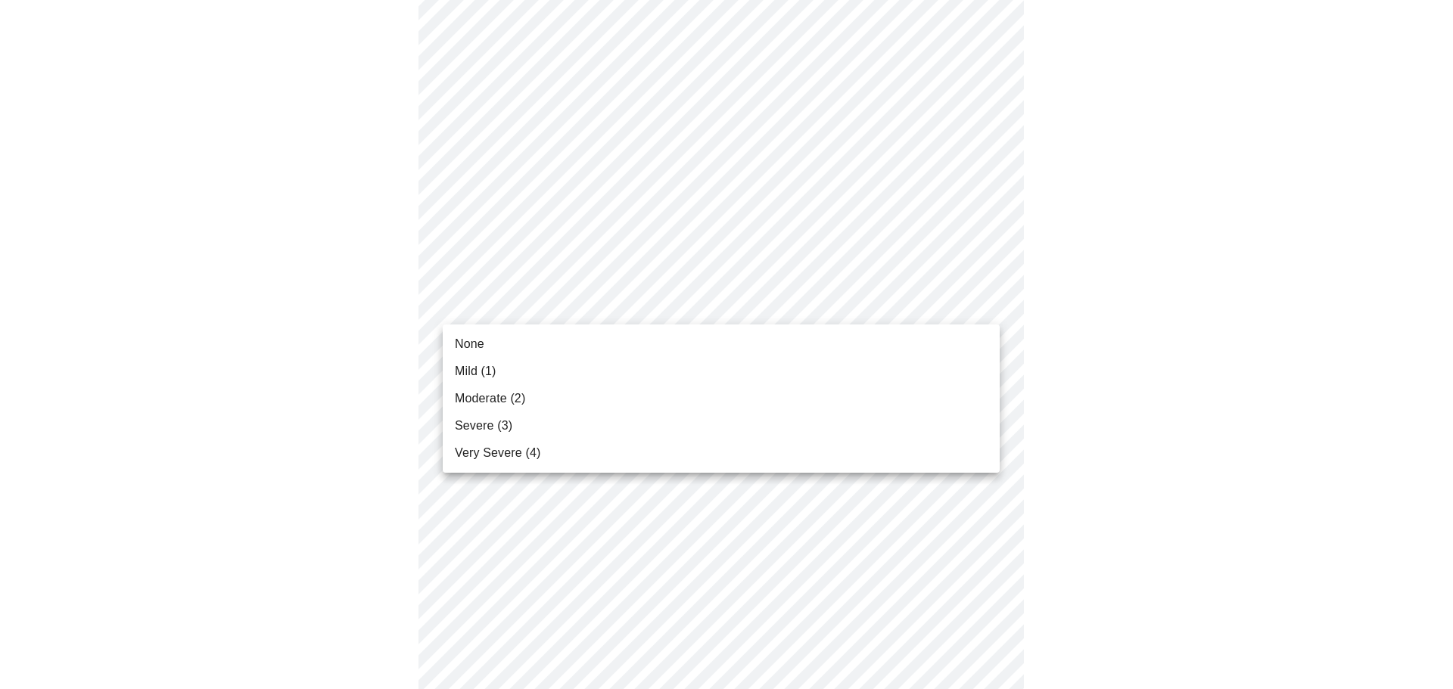
click at [515, 393] on span "Moderate (2)" at bounding box center [490, 399] width 70 height 18
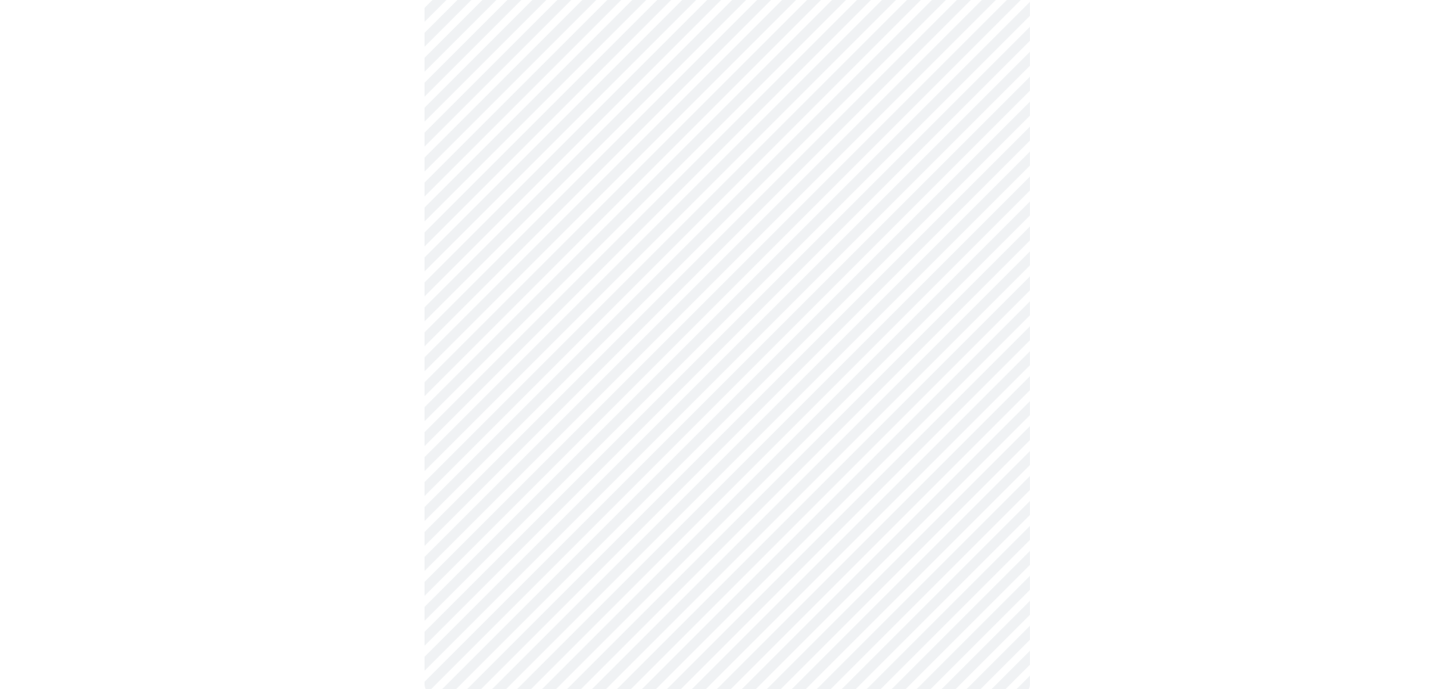
scroll to position [1112, 0]
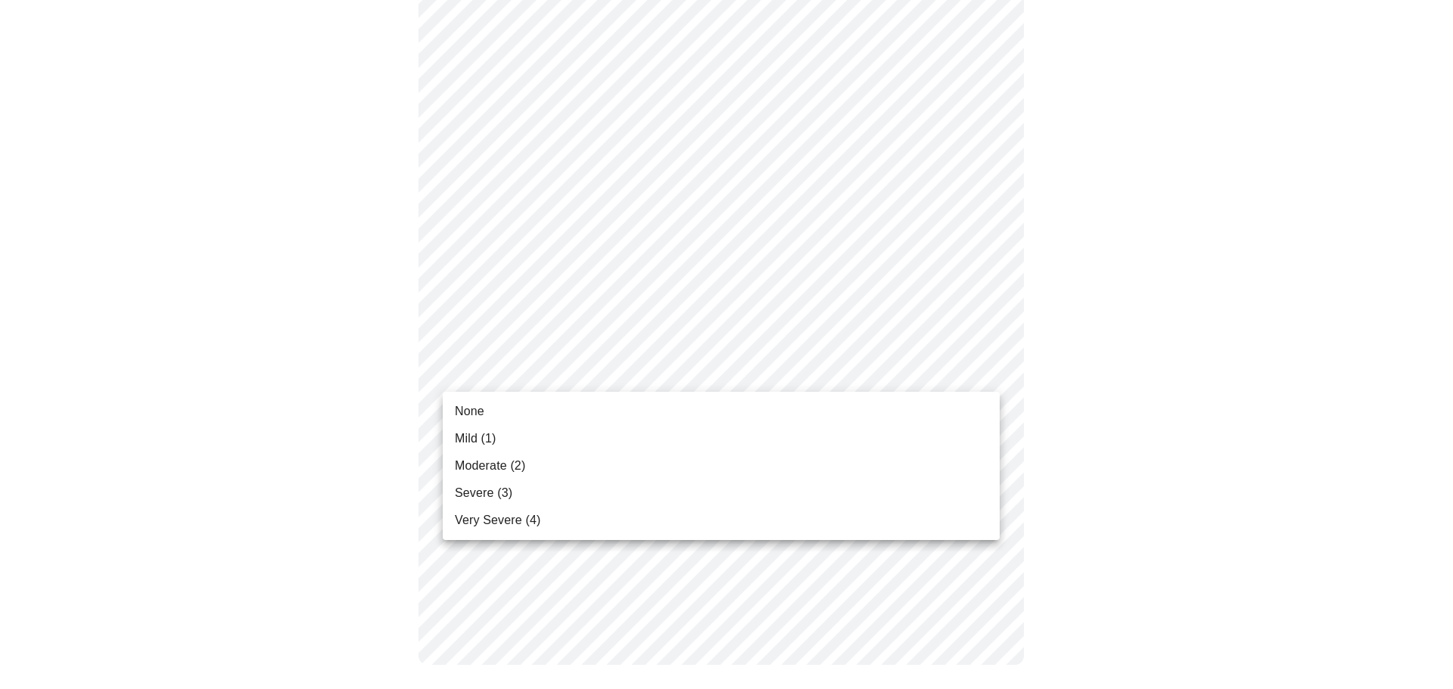
click at [562, 446] on li "Mild (1)" at bounding box center [721, 438] width 557 height 27
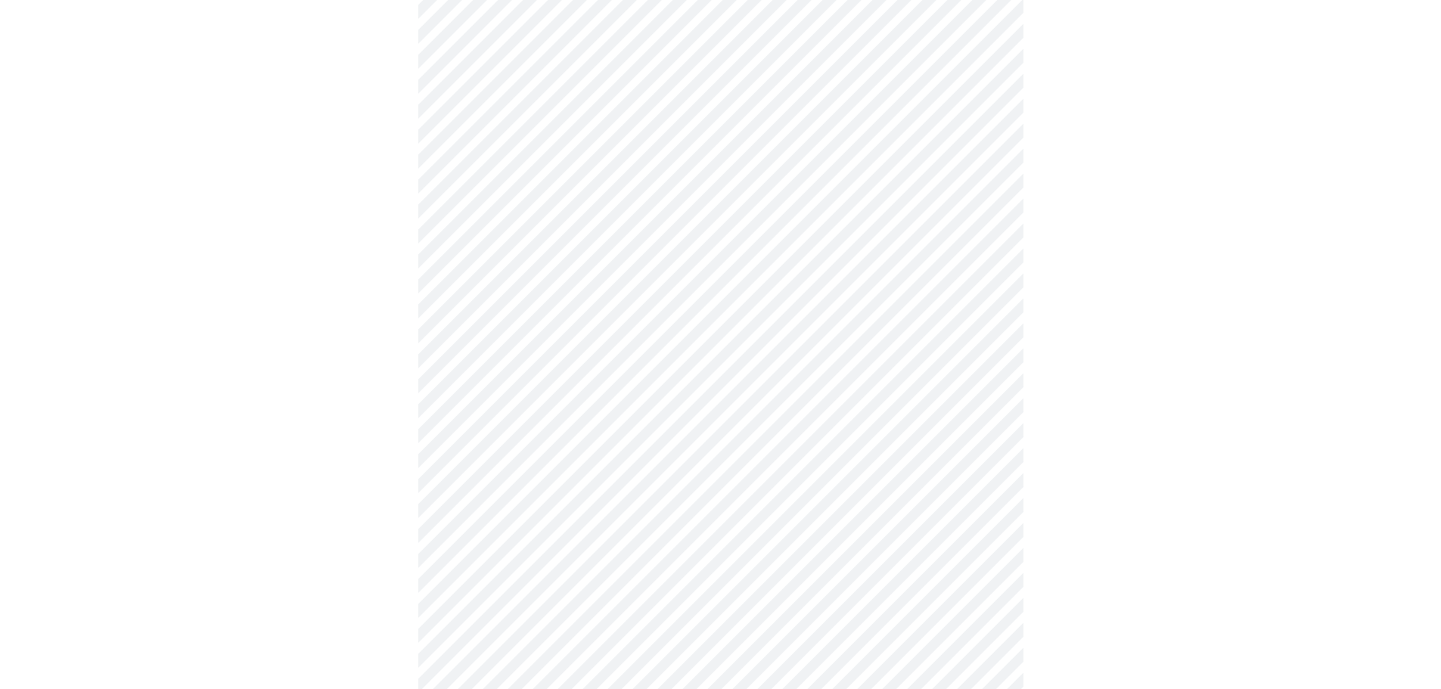
scroll to position [681, 0]
click at [857, 247] on body "MyMenopauseRx Appointments Messaging Labs Uploads Medications Community Refer a…" at bounding box center [726, 72] width 1441 height 1494
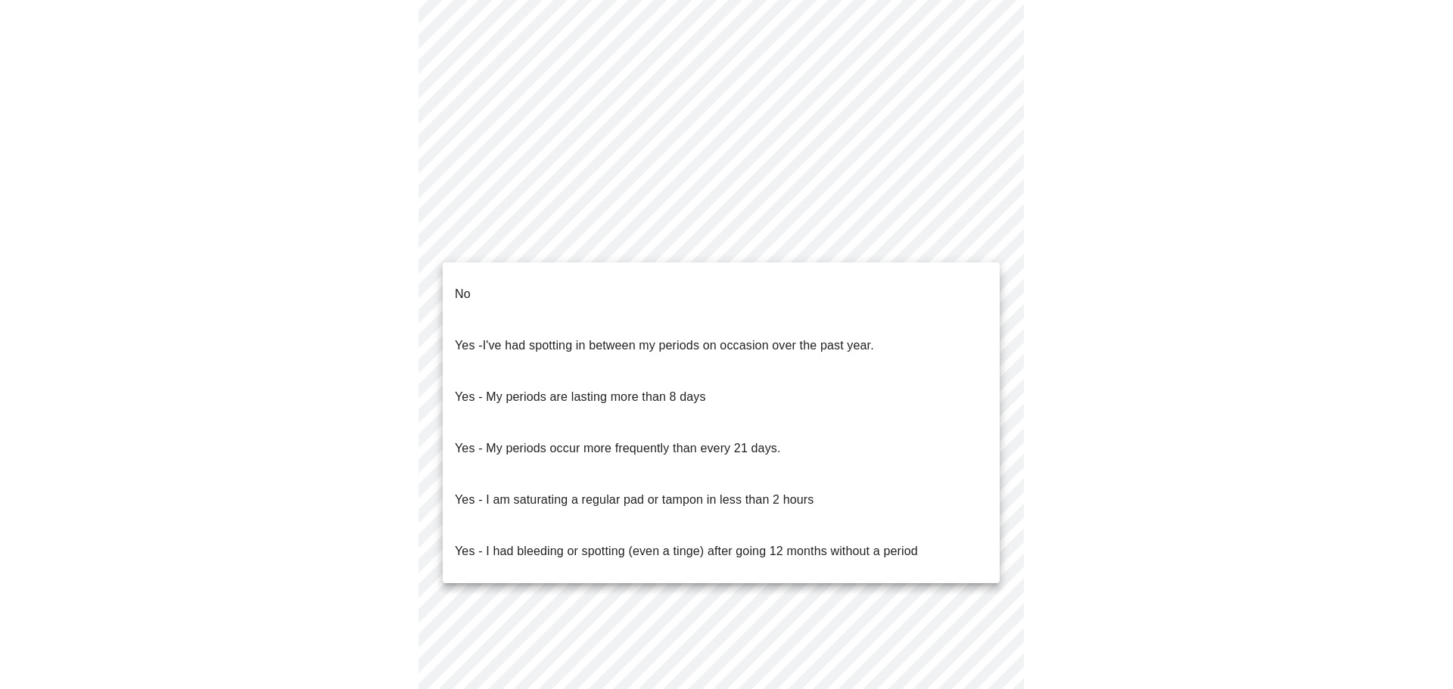
click at [813, 303] on li "No" at bounding box center [721, 294] width 557 height 51
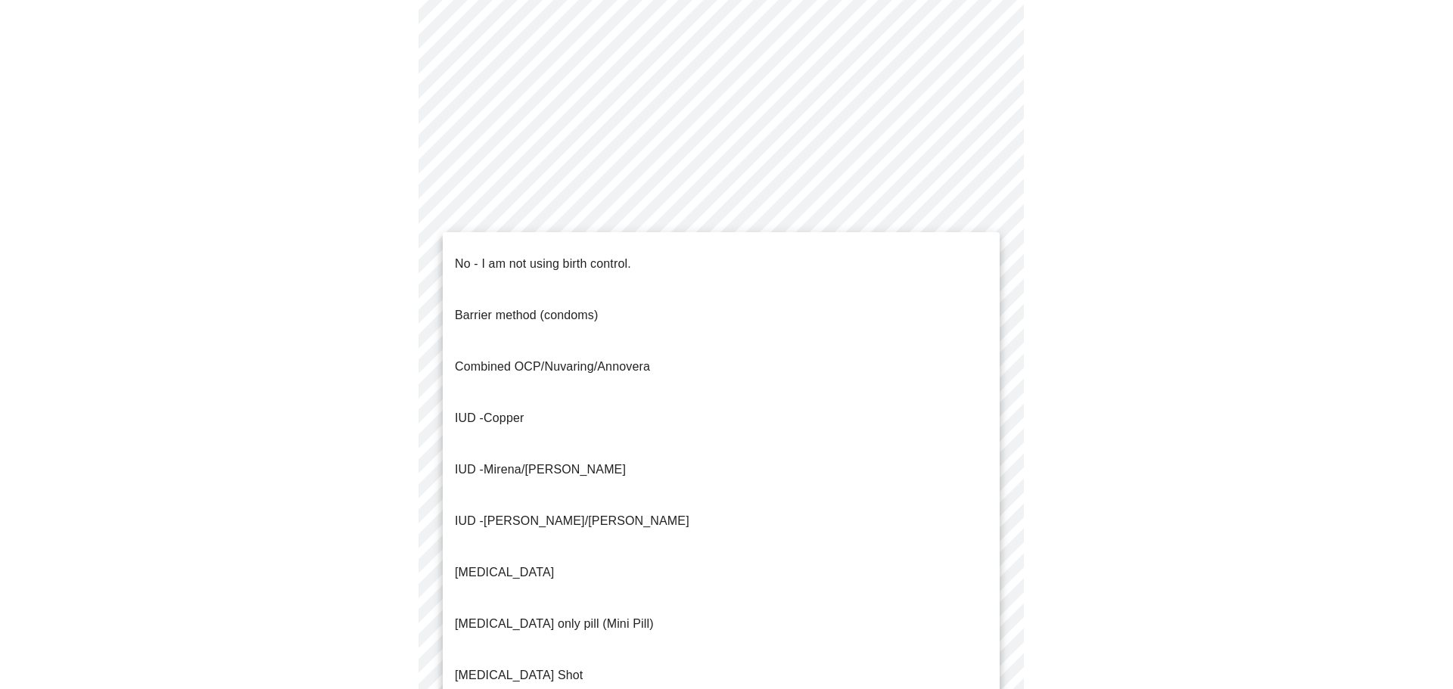
click at [792, 361] on body "MyMenopauseRx Appointments Messaging Labs Uploads Medications Community Refer a…" at bounding box center [726, 67] width 1441 height 1485
click at [781, 444] on li "IUD - Mirena/[PERSON_NAME]" at bounding box center [721, 469] width 557 height 51
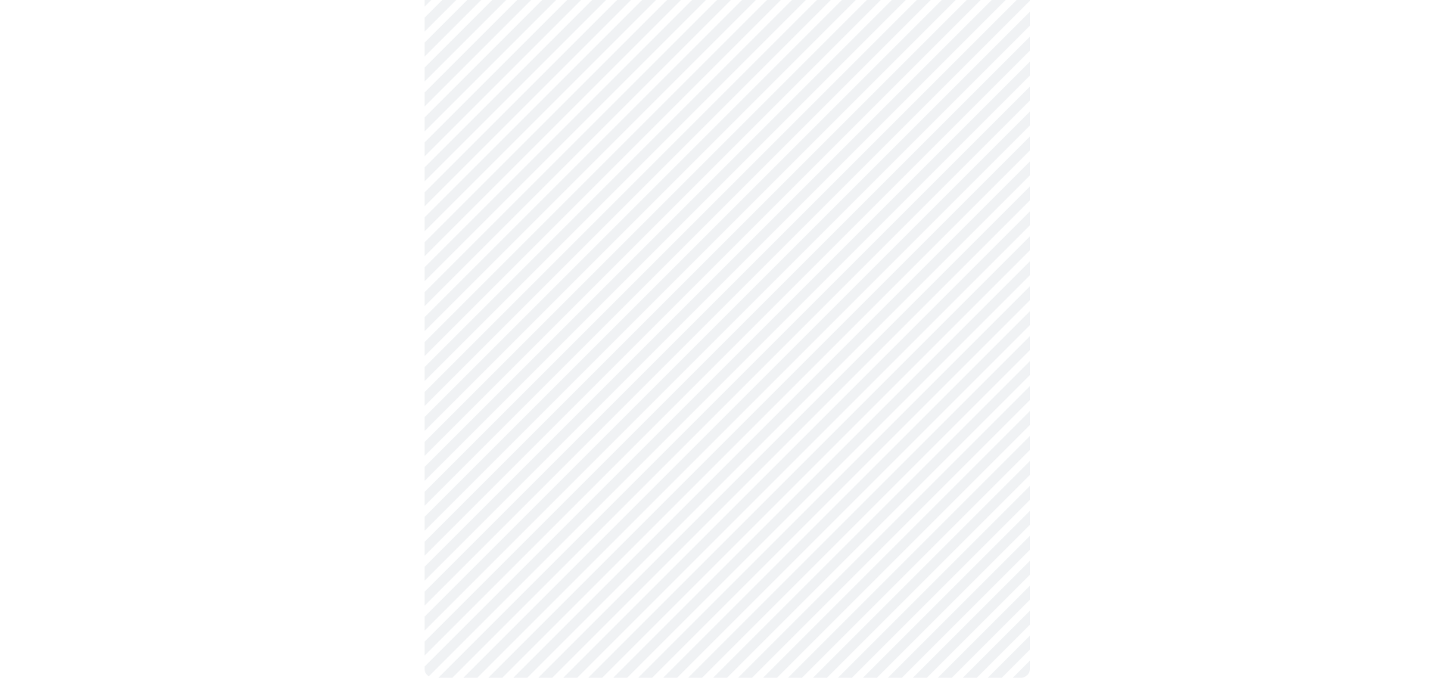
scroll to position [786, 0]
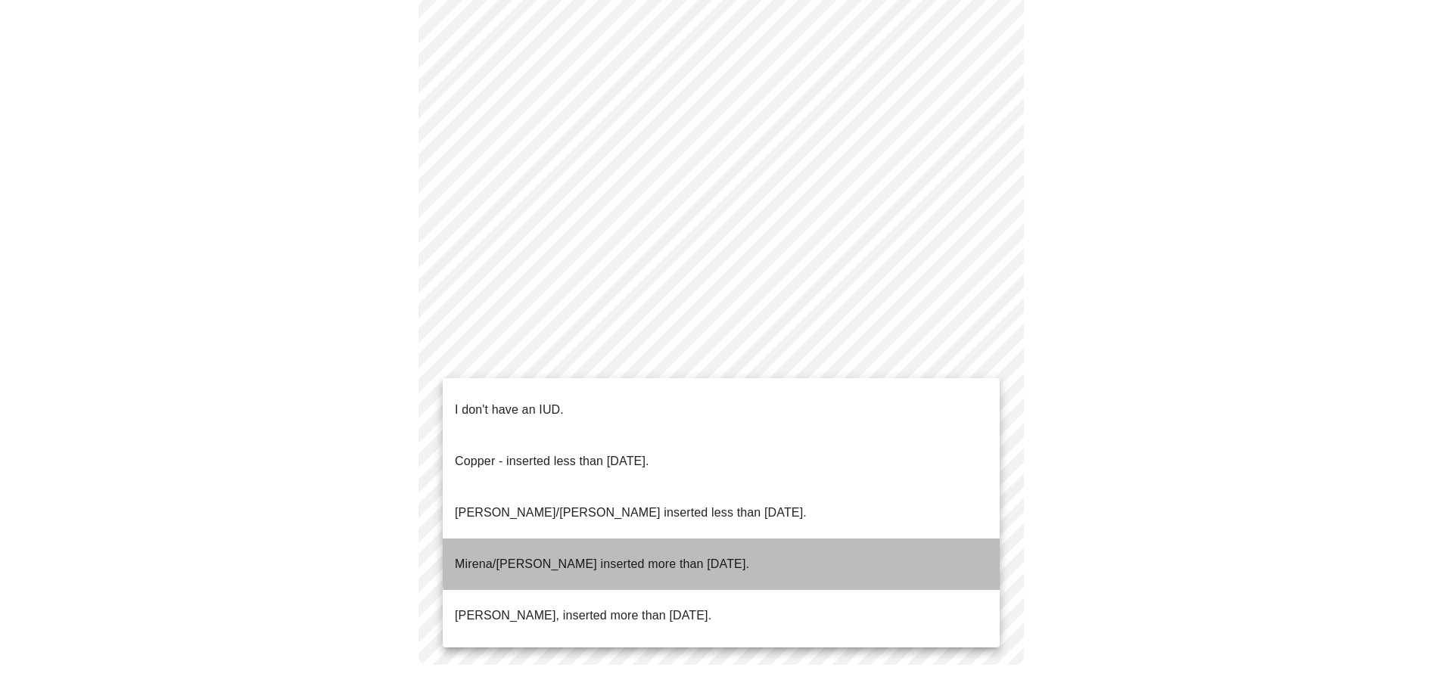
click at [743, 539] on li "Mirena/[PERSON_NAME] inserted more than [DATE]." at bounding box center [721, 564] width 557 height 51
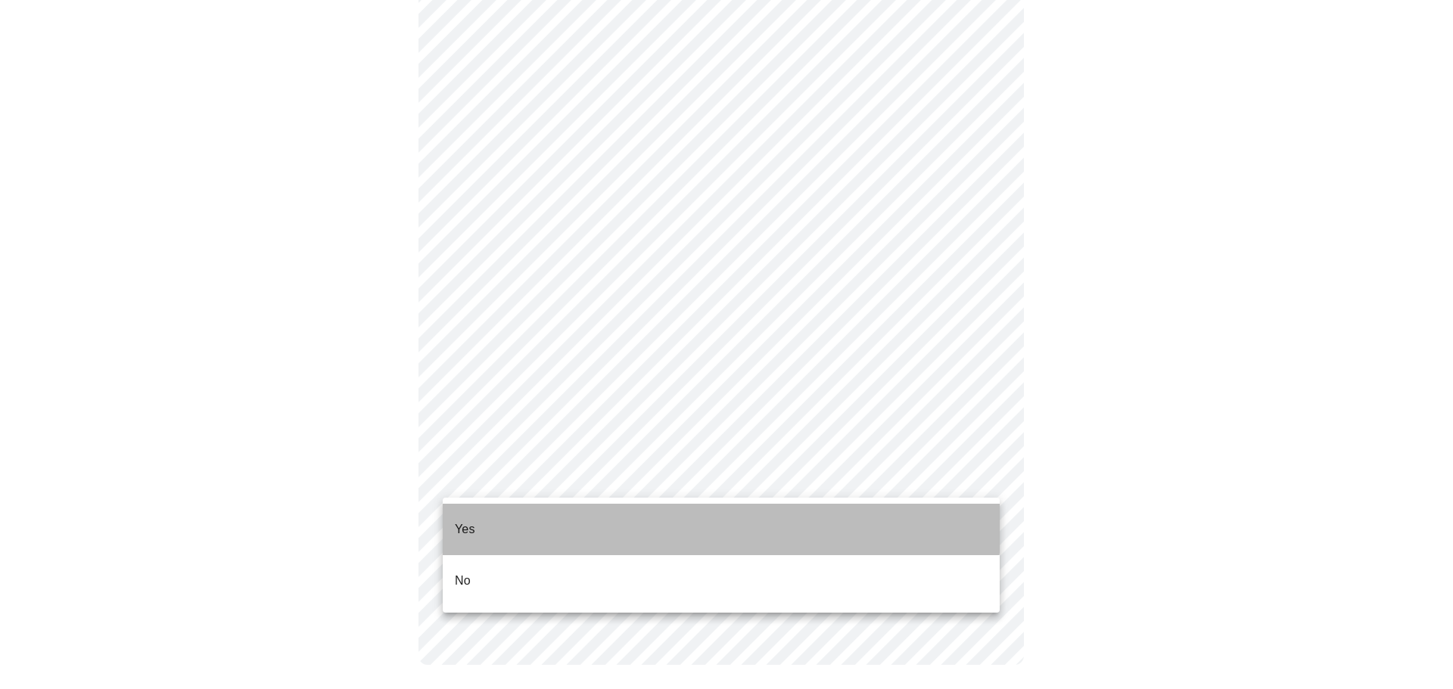
click at [652, 521] on li "Yes" at bounding box center [721, 529] width 557 height 51
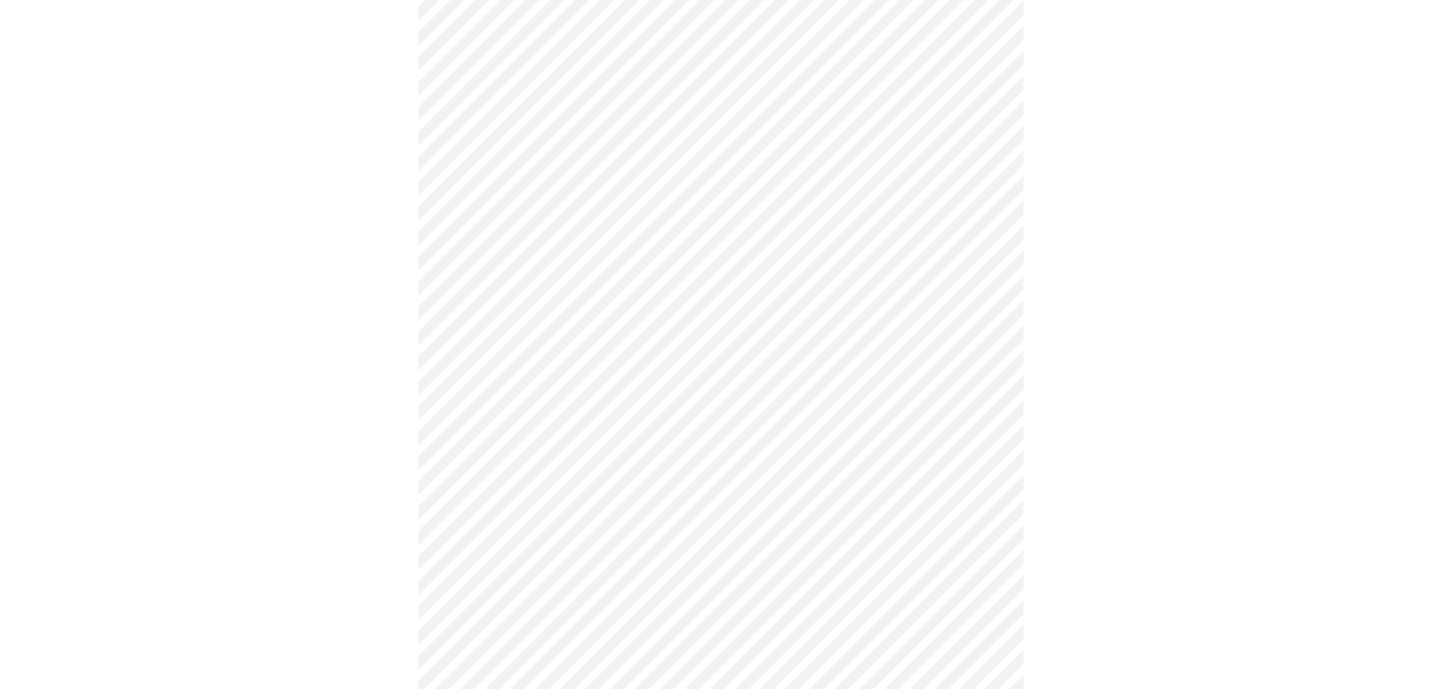
scroll to position [151, 0]
click at [798, 372] on body "MyMenopauseRx Appointments Messaging Labs Uploads Medications Community Refer a…" at bounding box center [726, 414] width 1441 height 1118
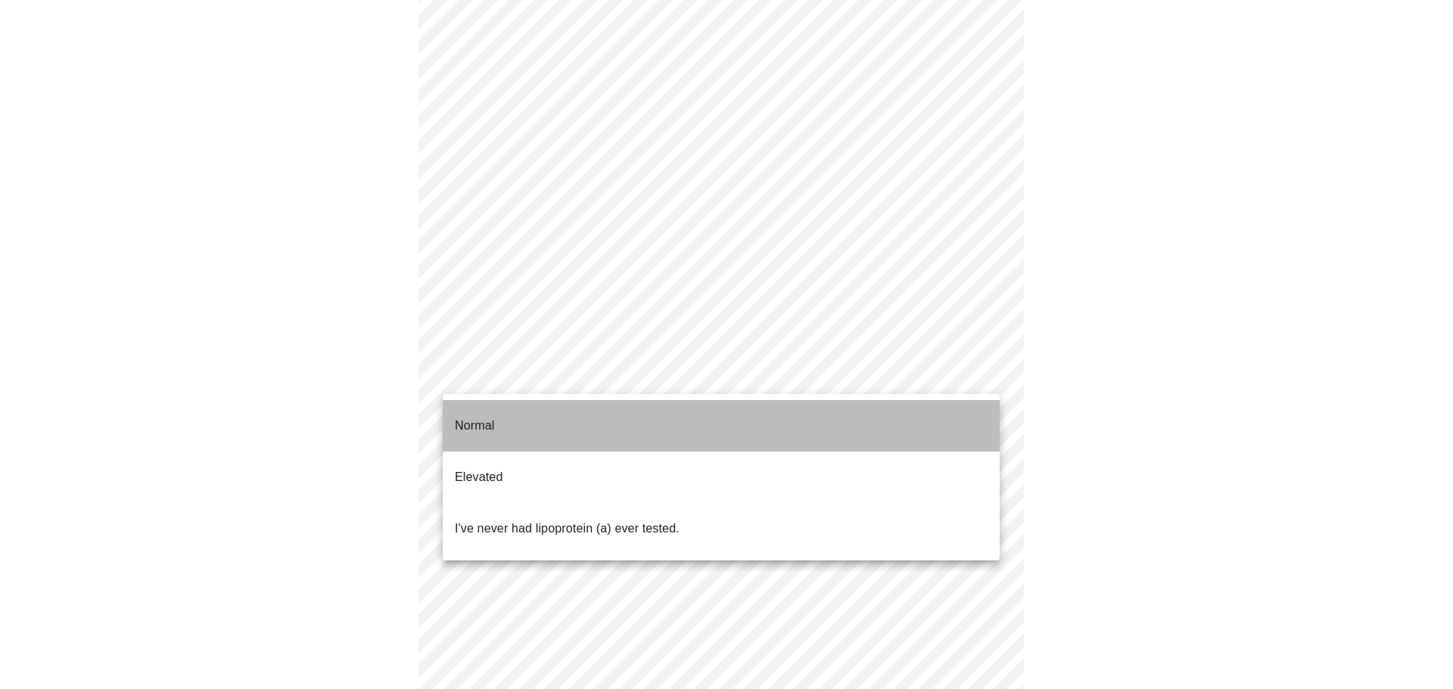
click at [788, 424] on li "Normal" at bounding box center [721, 425] width 557 height 51
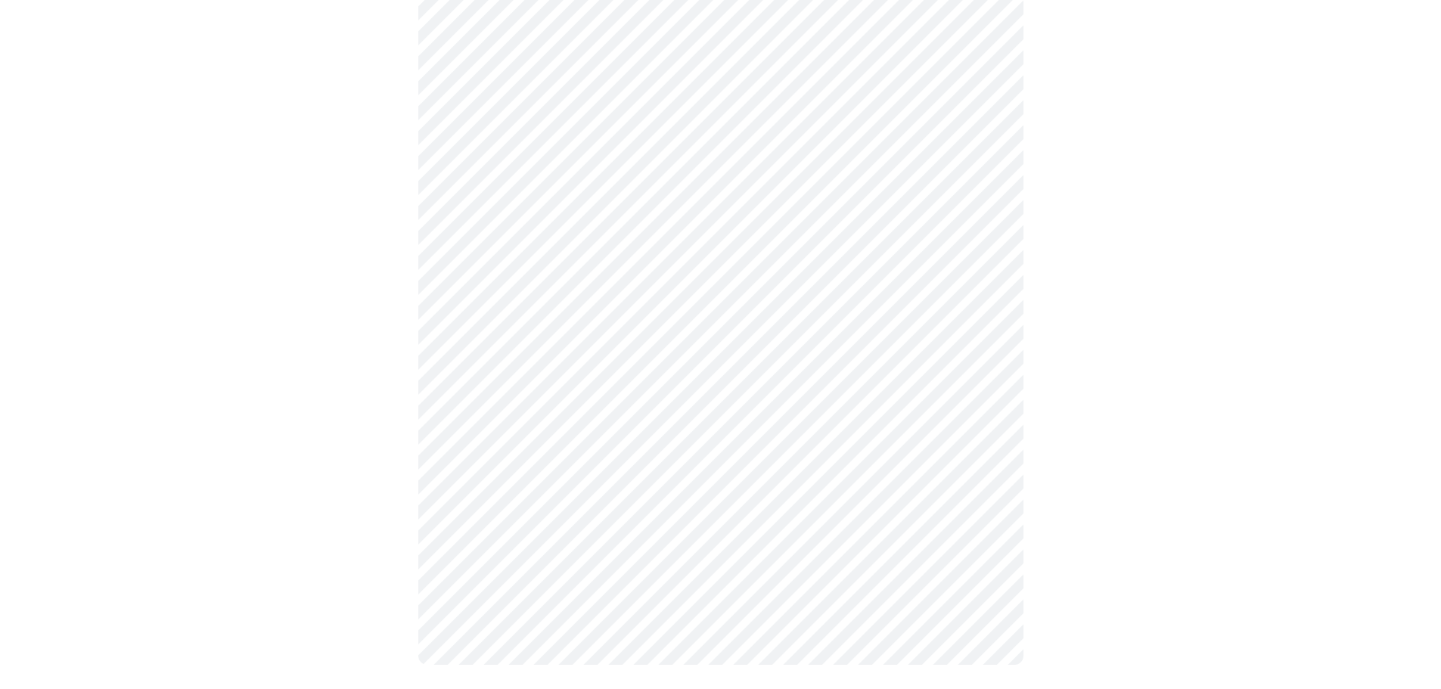
scroll to position [3979, 0]
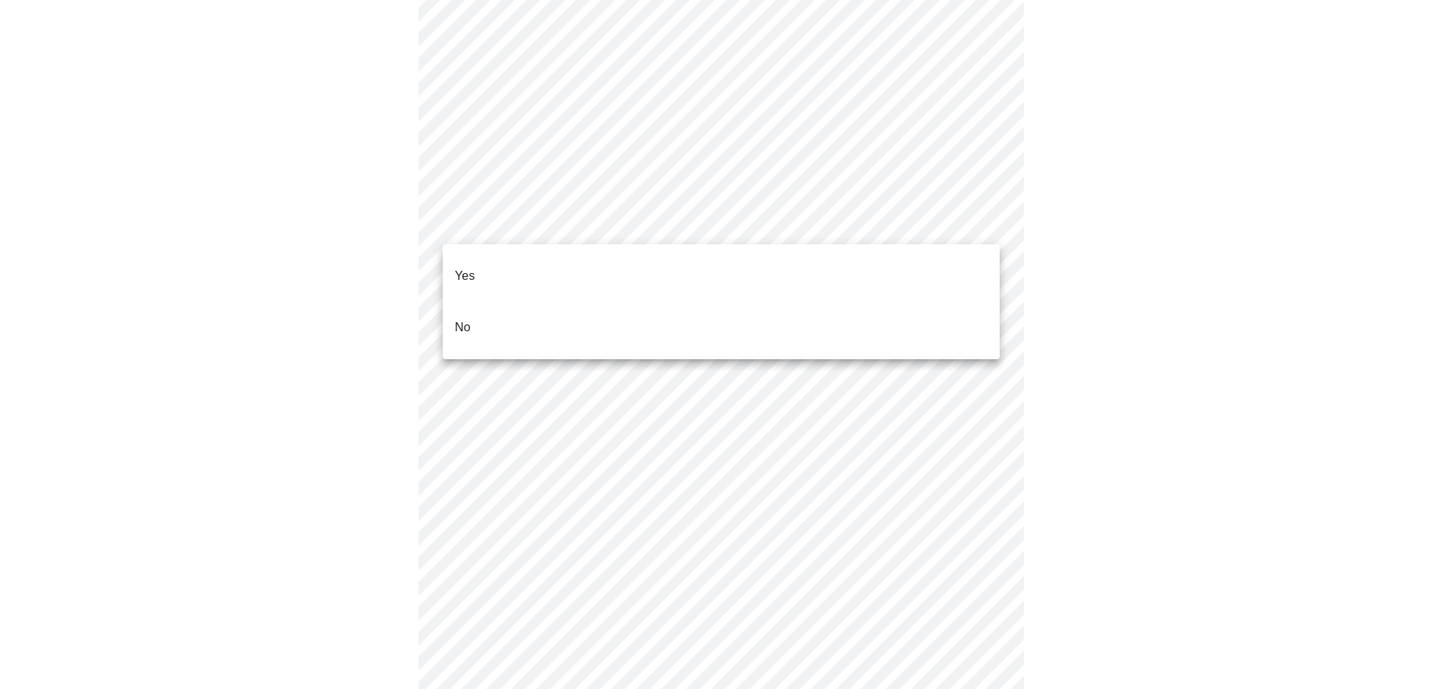
click at [583, 288] on li "Yes" at bounding box center [721, 275] width 557 height 51
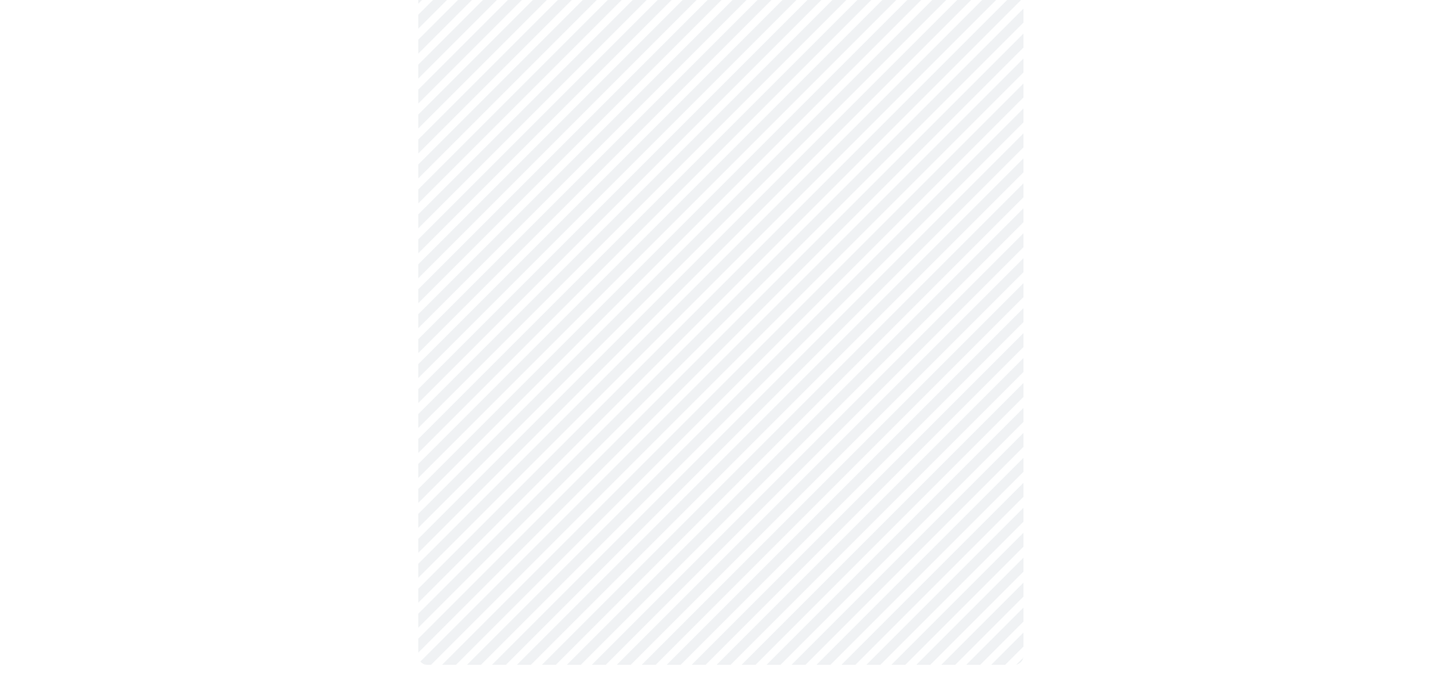
scroll to position [0, 0]
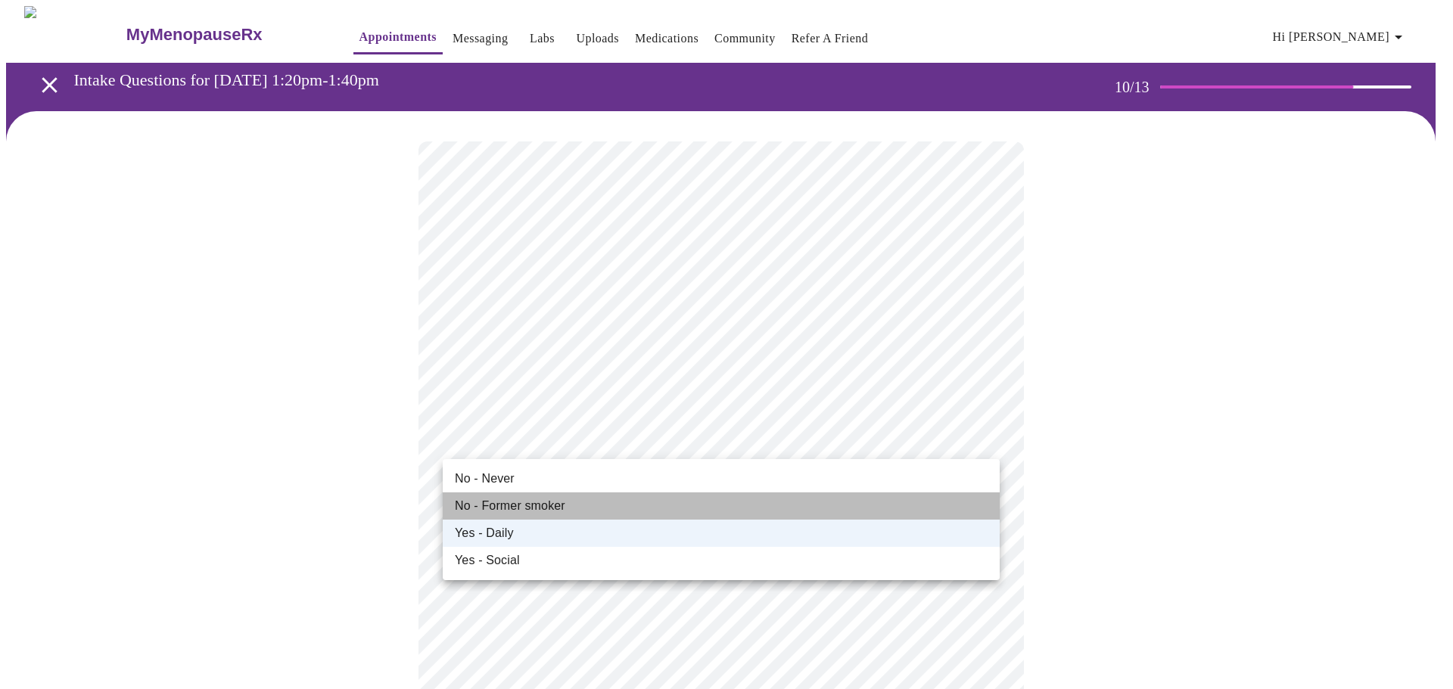
click at [608, 515] on li "No - Former smoker" at bounding box center [721, 506] width 557 height 27
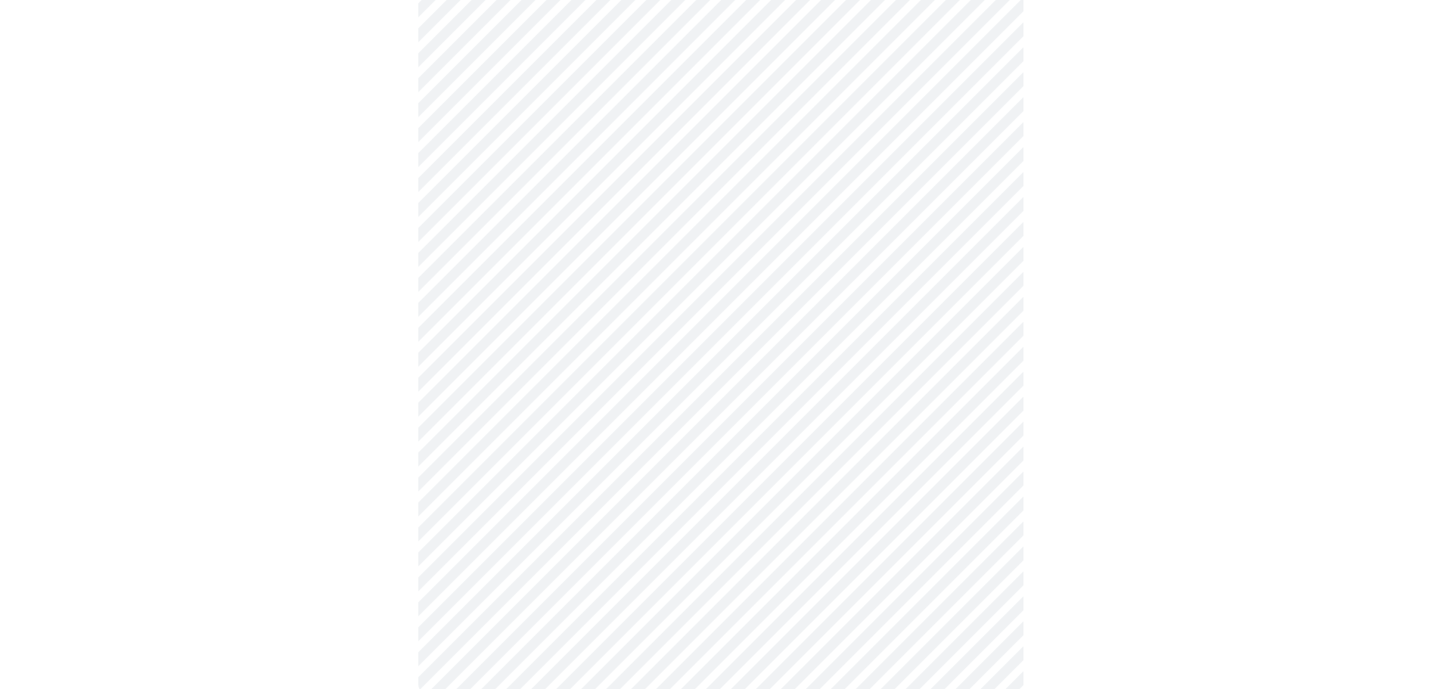
scroll to position [1266, 0]
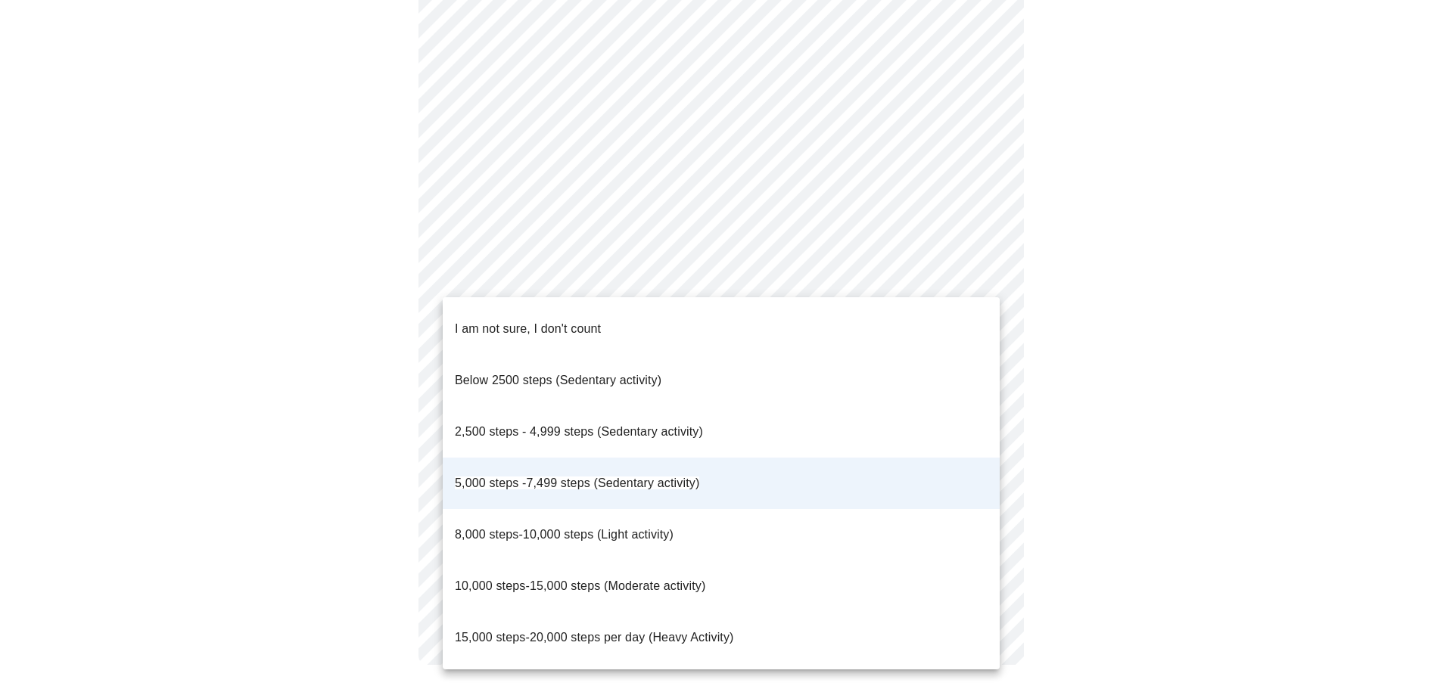
click at [790, 561] on li "10,000 steps-15,000 steps (Moderate activity)" at bounding box center [721, 586] width 557 height 51
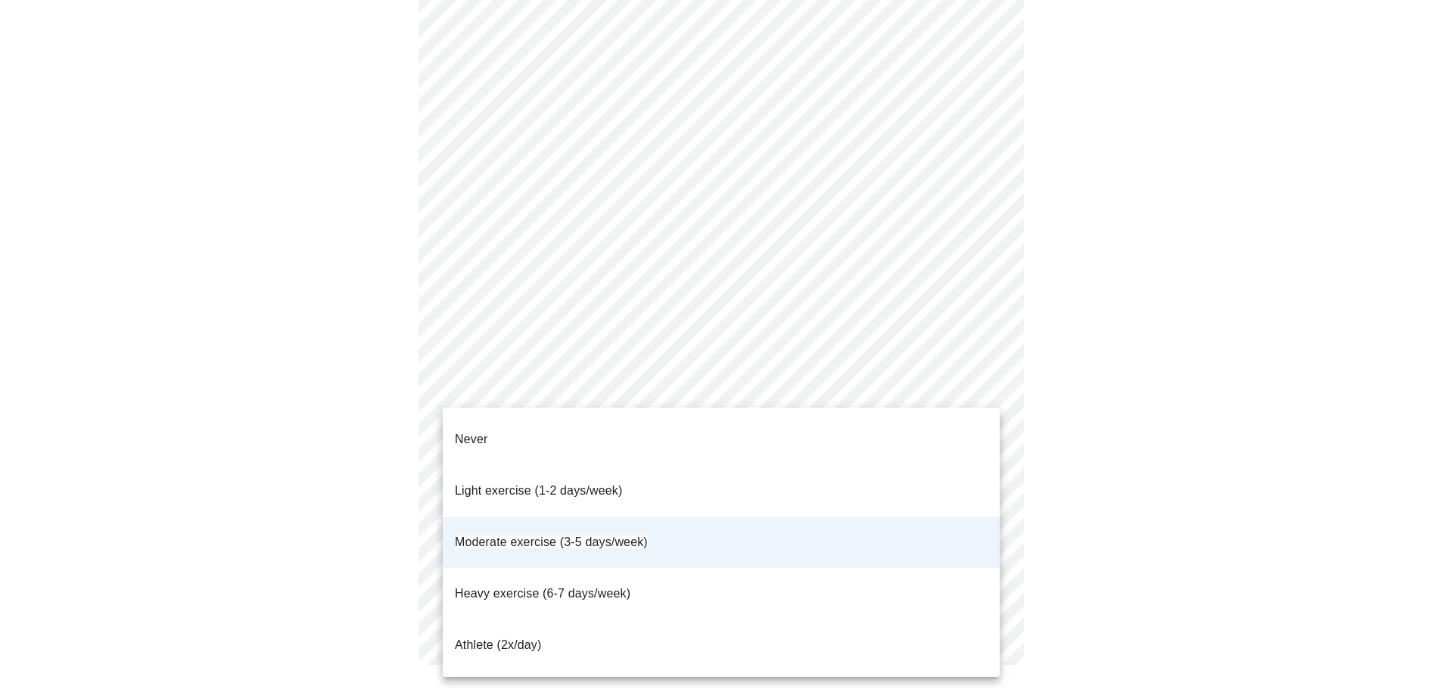
click at [785, 518] on li "Moderate exercise (3-5 days/week)" at bounding box center [721, 542] width 557 height 51
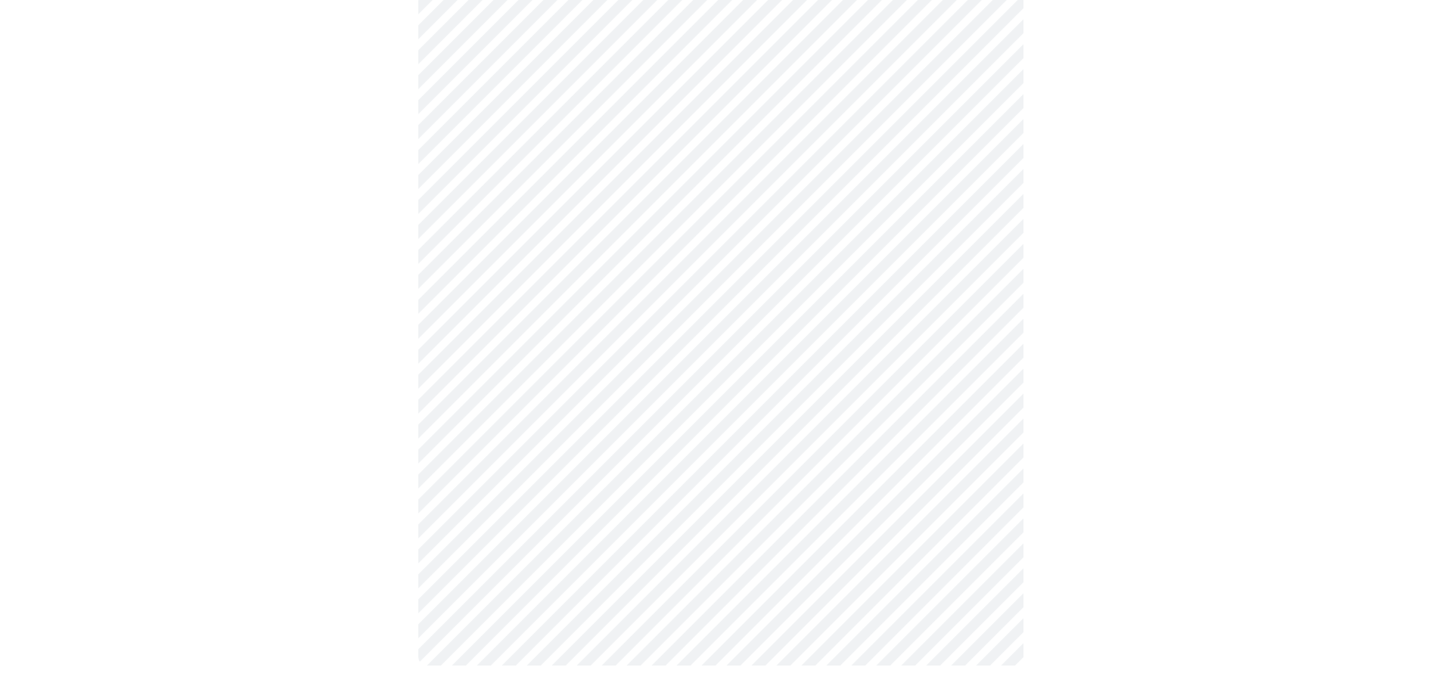
scroll to position [617, 0]
